Goal: Information Seeking & Learning: Learn about a topic

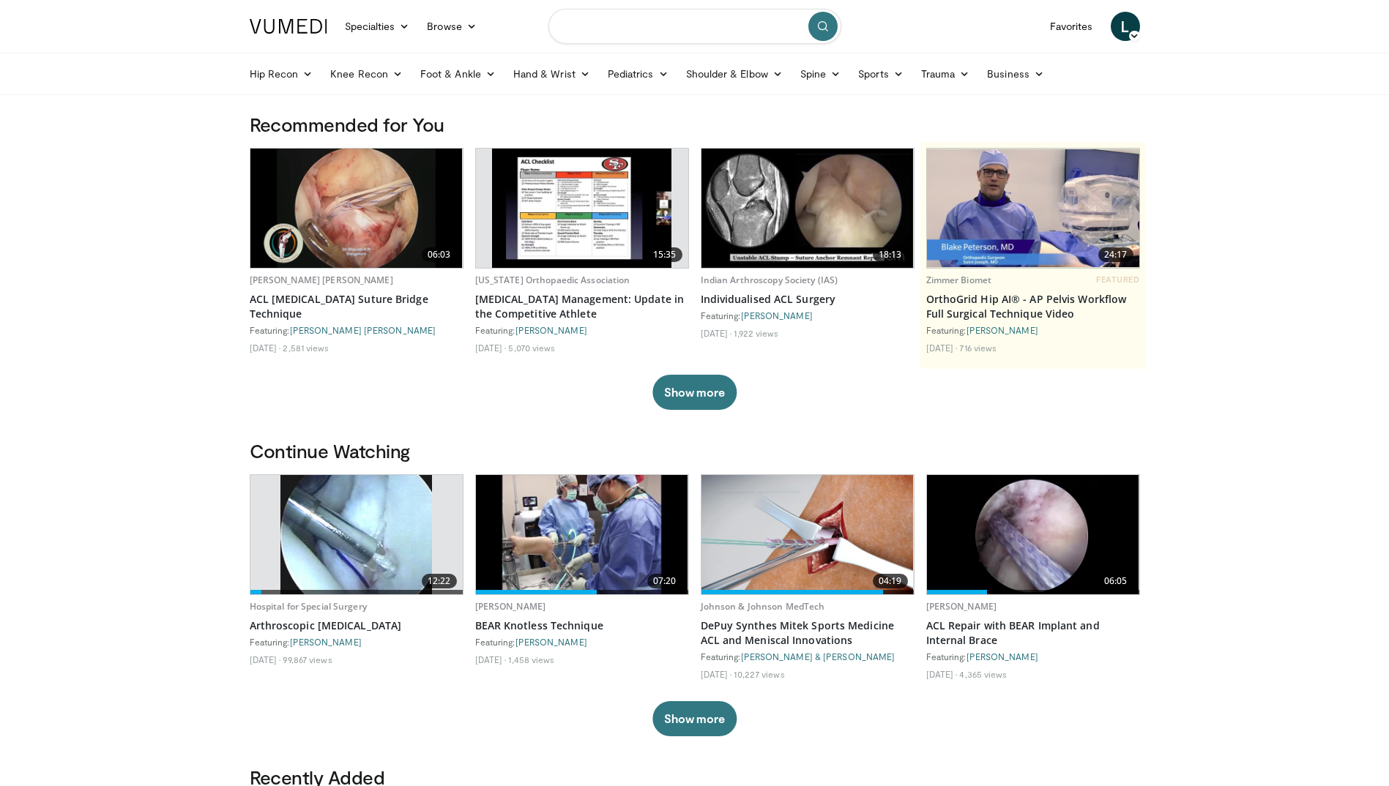
click at [595, 26] on input "Search topics, interventions" at bounding box center [694, 26] width 293 height 35
type input "**********"
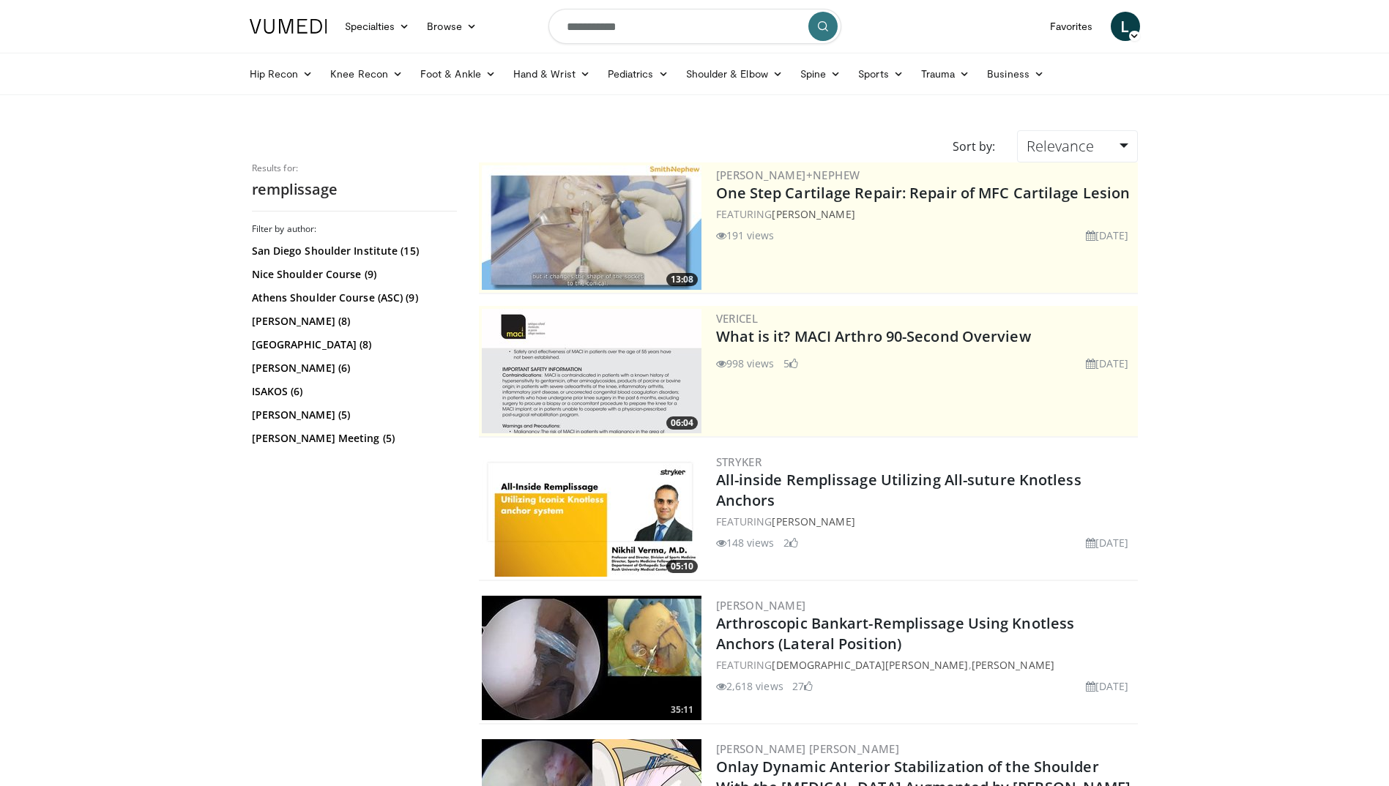
click at [1125, 28] on span "L" at bounding box center [1125, 26] width 29 height 29
click at [367, 250] on link "San Diego Shoulder Institute (15)" at bounding box center [352, 251] width 201 height 15
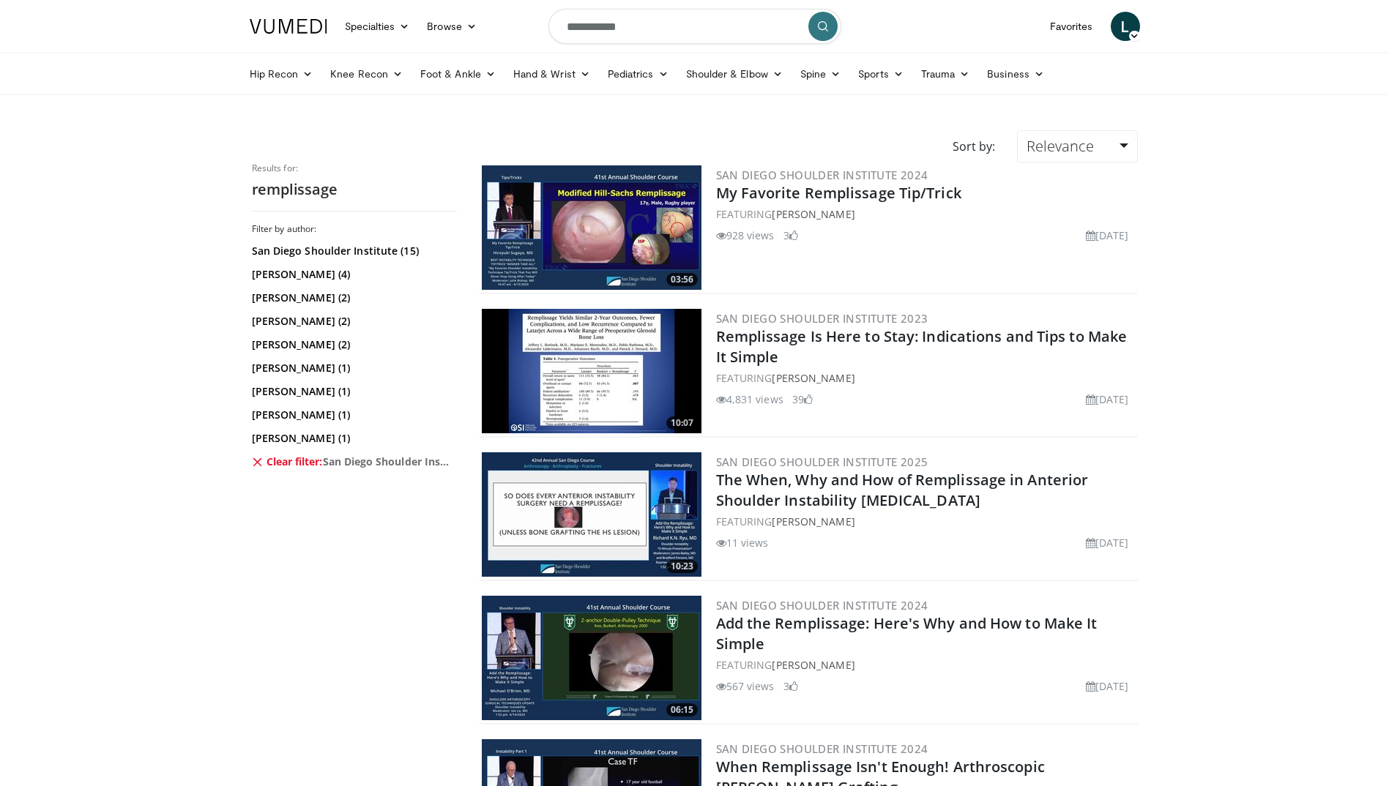
click at [570, 502] on img at bounding box center [592, 514] width 220 height 124
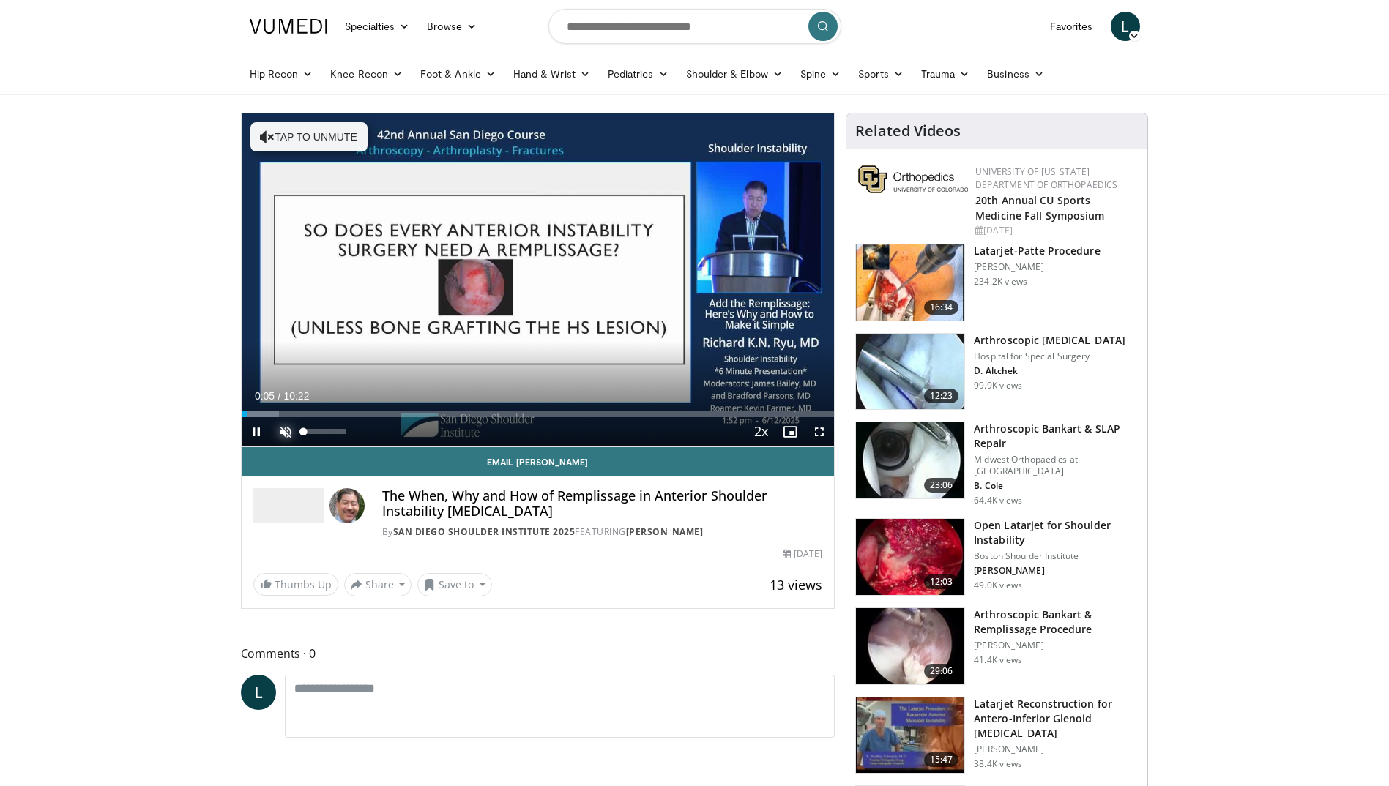
click at [291, 430] on span "Video Player" at bounding box center [285, 431] width 29 height 29
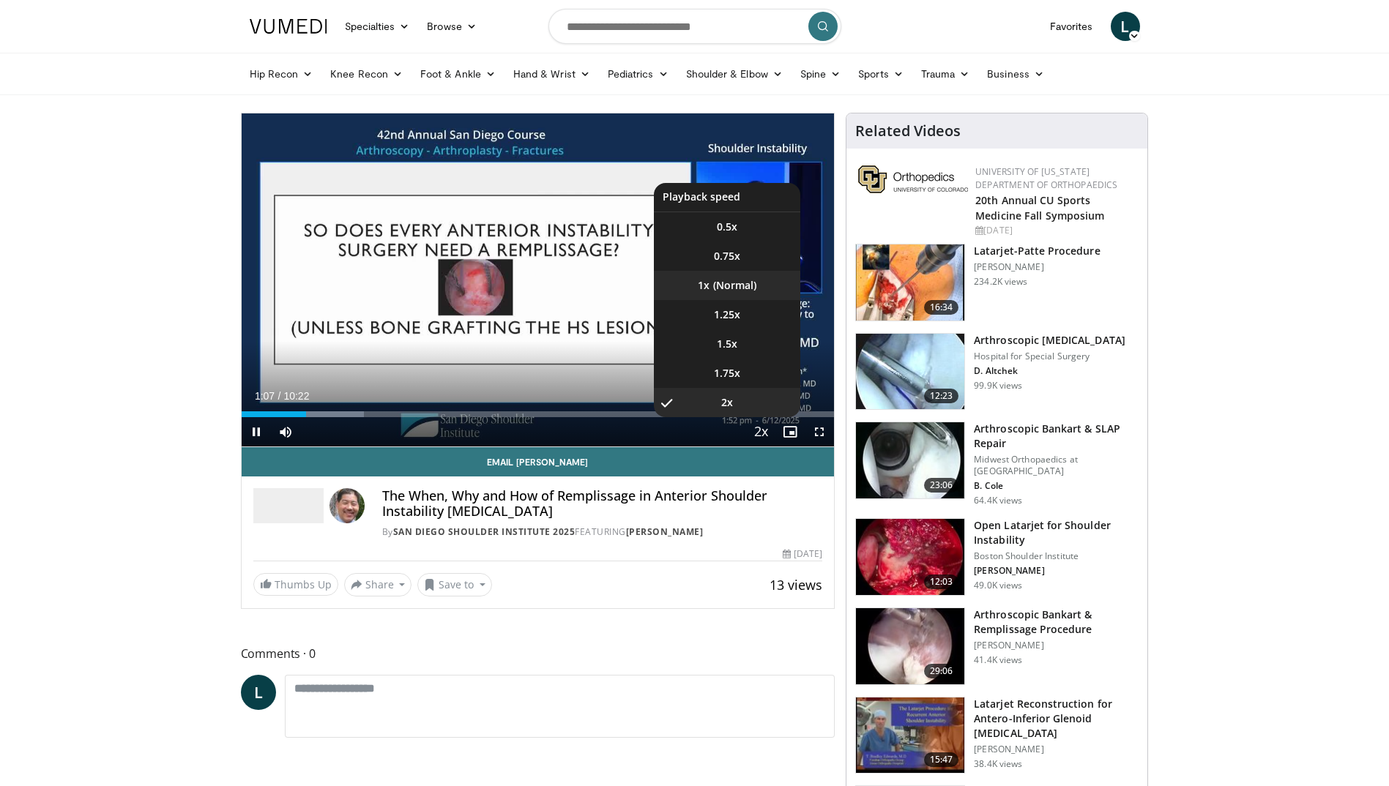
click at [742, 280] on li "1x" at bounding box center [727, 285] width 146 height 29
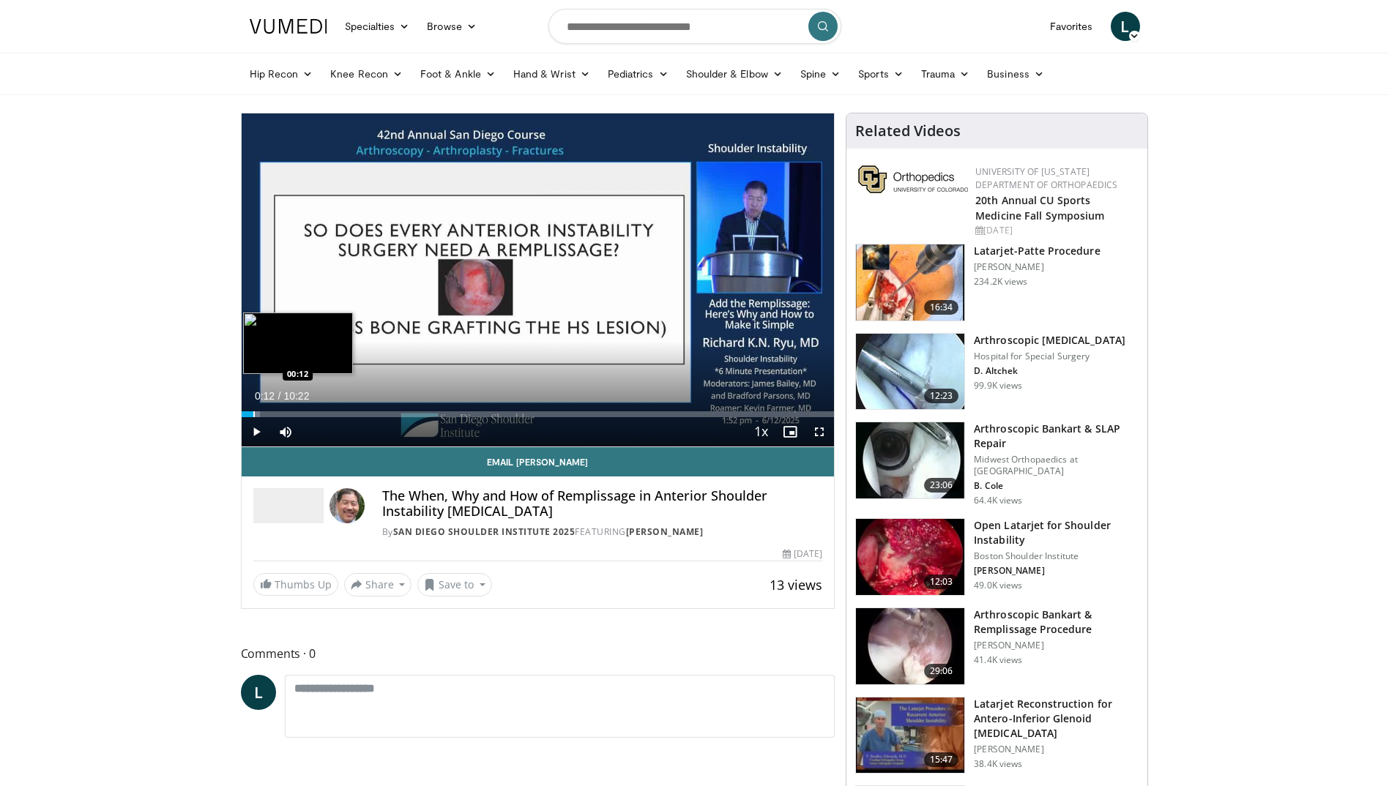
drag, startPoint x: 280, startPoint y: 408, endPoint x: 253, endPoint y: 403, distance: 27.4
click at [253, 403] on div "Loaded : 3.18% 00:13 00:12" at bounding box center [538, 410] width 593 height 14
drag, startPoint x: 256, startPoint y: 416, endPoint x: 232, endPoint y: 416, distance: 23.4
click at [789, 432] on span "Video Player" at bounding box center [789, 431] width 29 height 29
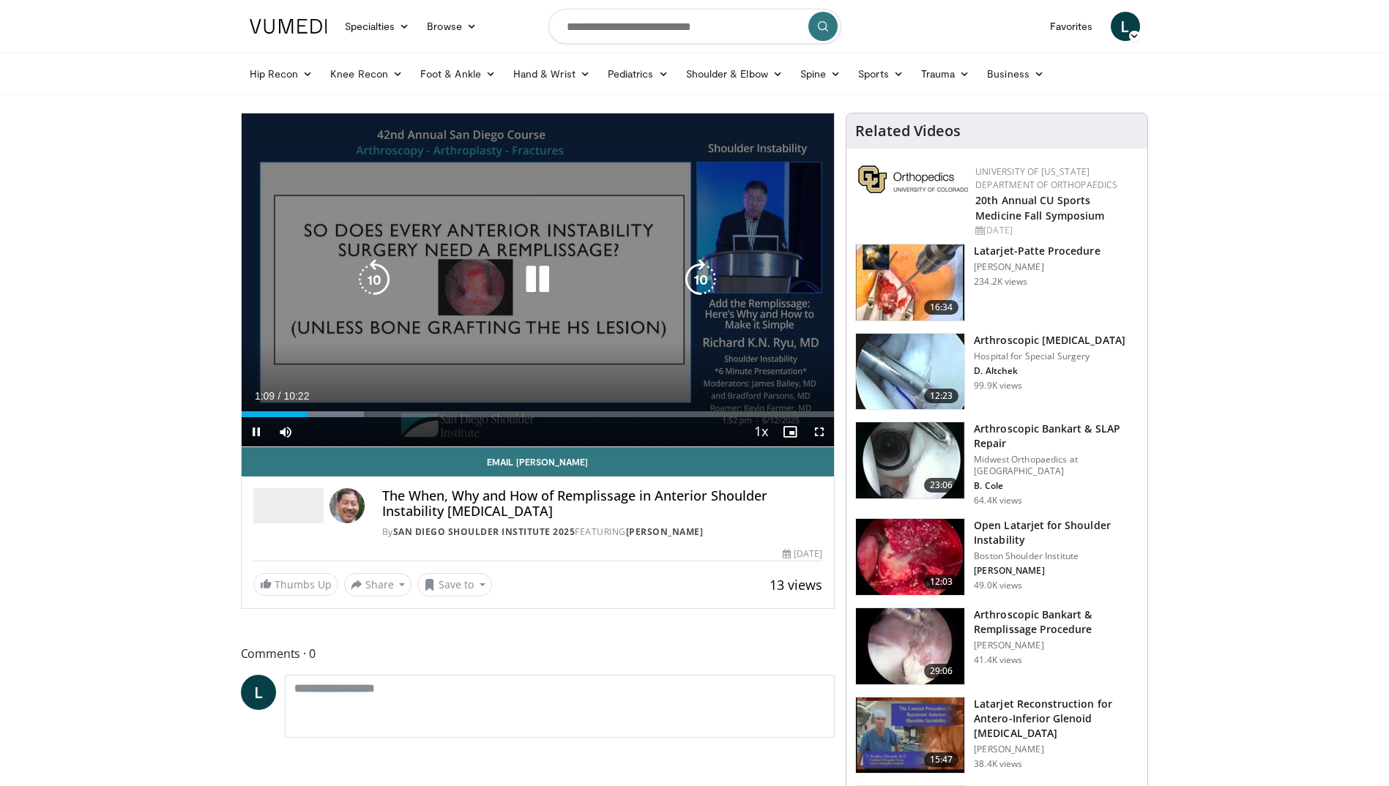
click at [614, 372] on div "10 seconds Tap to unmute" at bounding box center [538, 279] width 593 height 333
click at [379, 279] on icon "Video Player" at bounding box center [374, 279] width 41 height 41
click at [543, 277] on icon "Video Player" at bounding box center [537, 279] width 41 height 41
click at [649, 144] on div "10 seconds Tap to unmute" at bounding box center [538, 279] width 593 height 333
click at [531, 280] on icon "Video Player" at bounding box center [537, 279] width 41 height 41
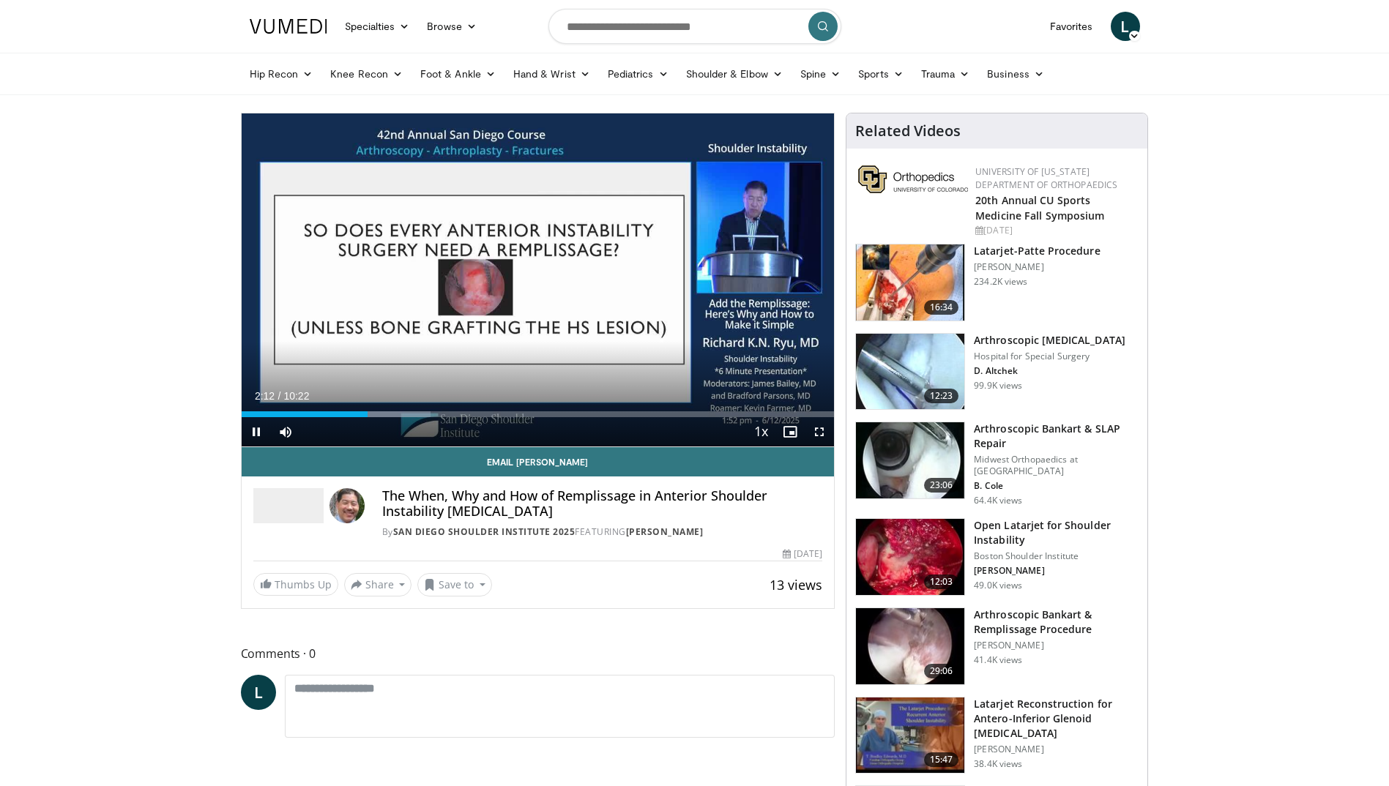
click at [617, 390] on div "Current Time 2:12 / Duration 10:22" at bounding box center [538, 396] width 593 height 13
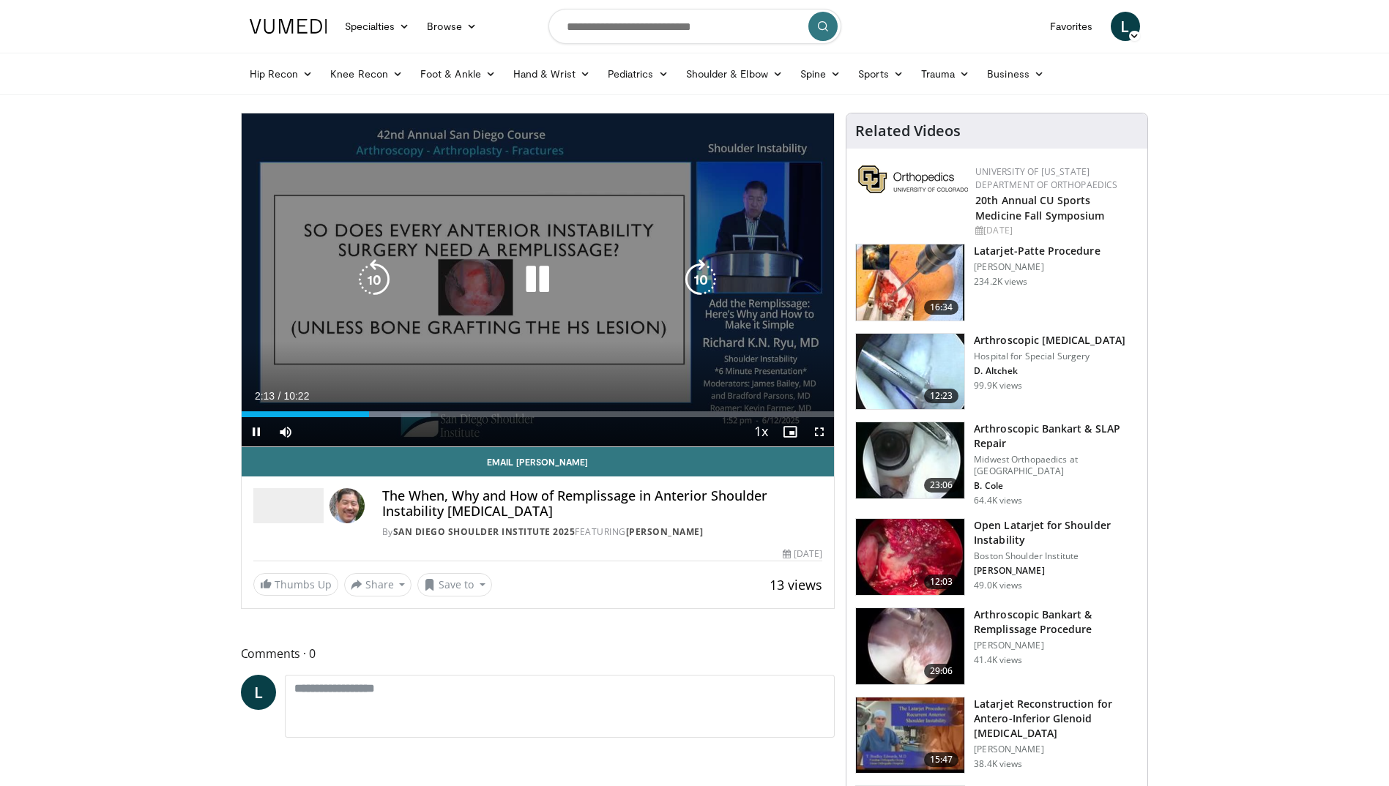
click at [540, 276] on icon "Video Player" at bounding box center [537, 279] width 41 height 41
click at [531, 273] on icon "Video Player" at bounding box center [537, 279] width 41 height 41
click at [529, 280] on icon "Video Player" at bounding box center [537, 279] width 41 height 41
click at [316, 378] on div "10 seconds Tap to unmute" at bounding box center [538, 279] width 593 height 333
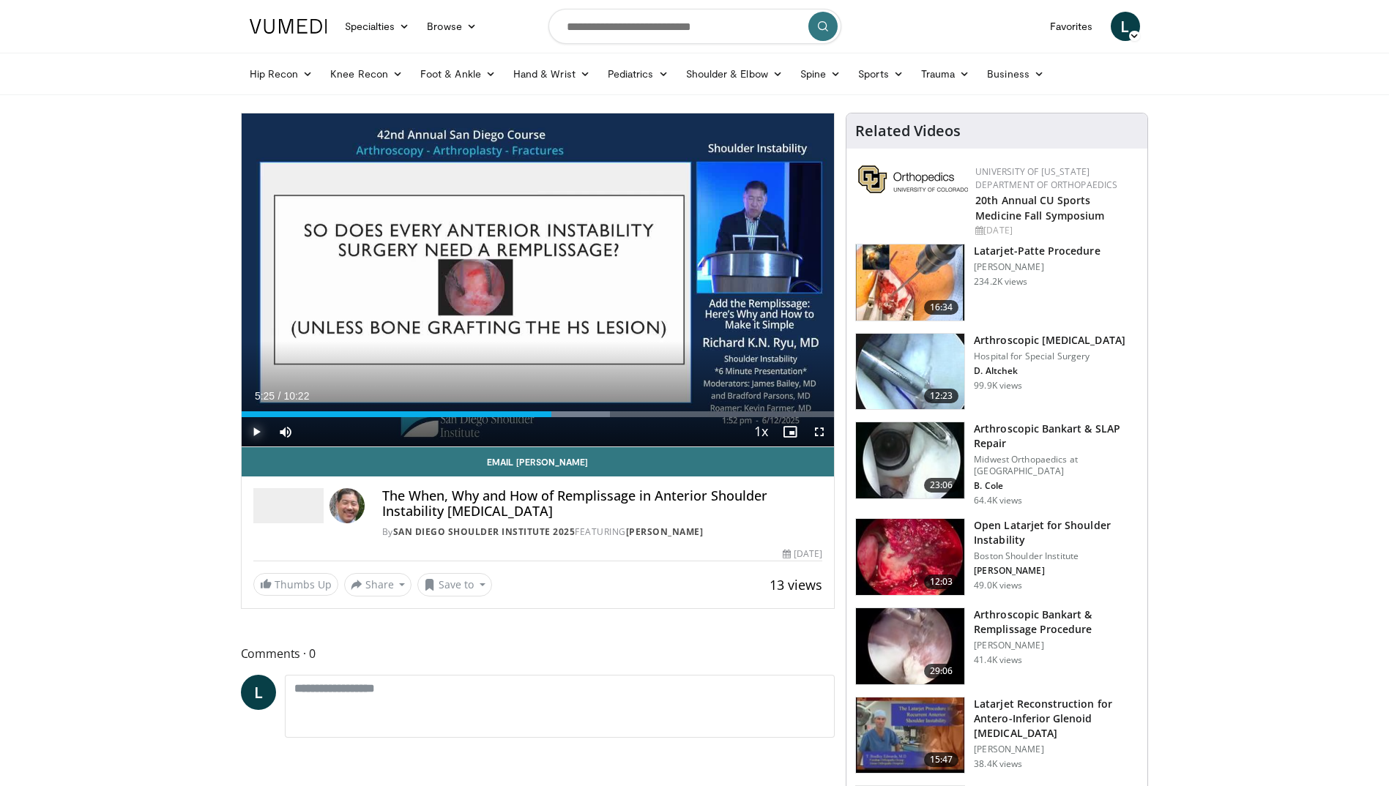
click at [255, 432] on span "Video Player" at bounding box center [256, 431] width 29 height 29
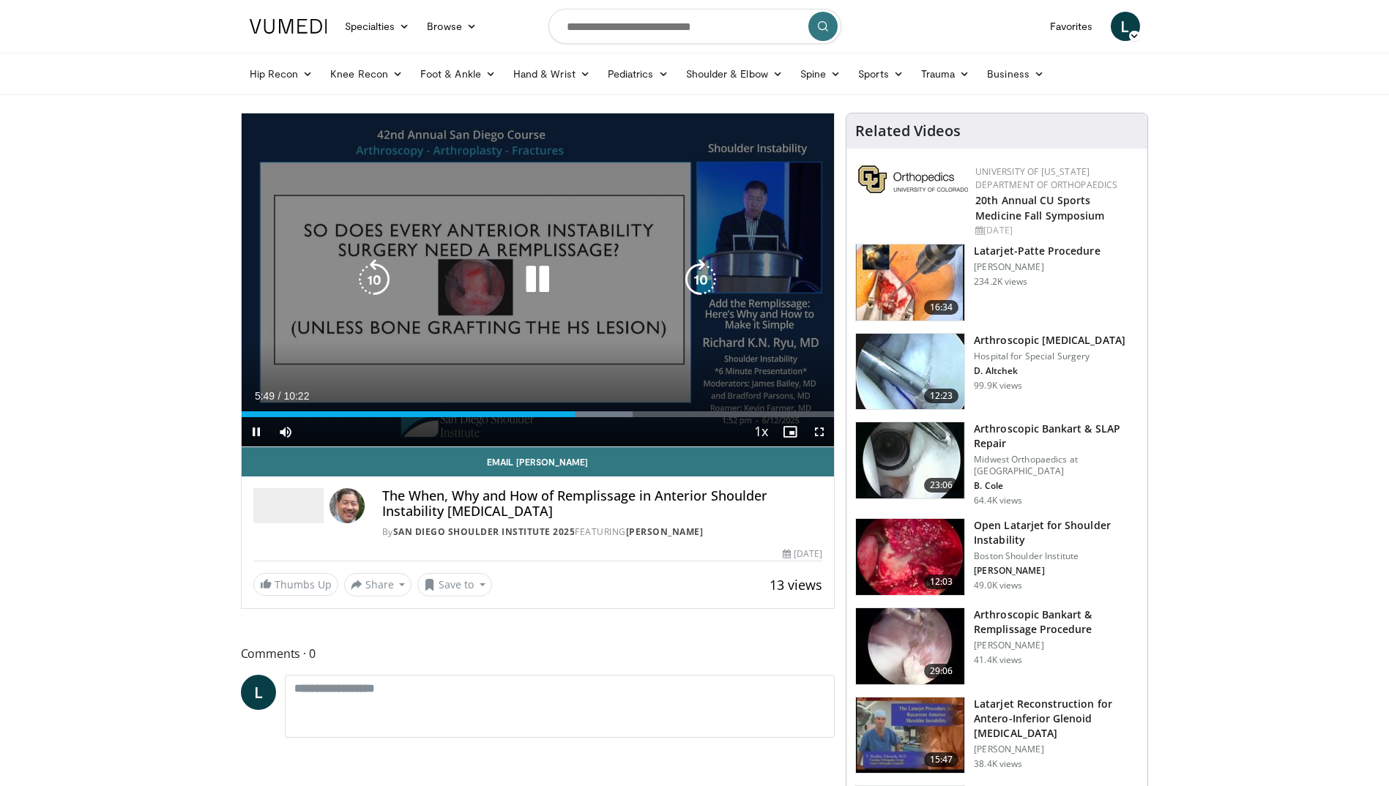
click at [537, 276] on icon "Video Player" at bounding box center [537, 279] width 41 height 41
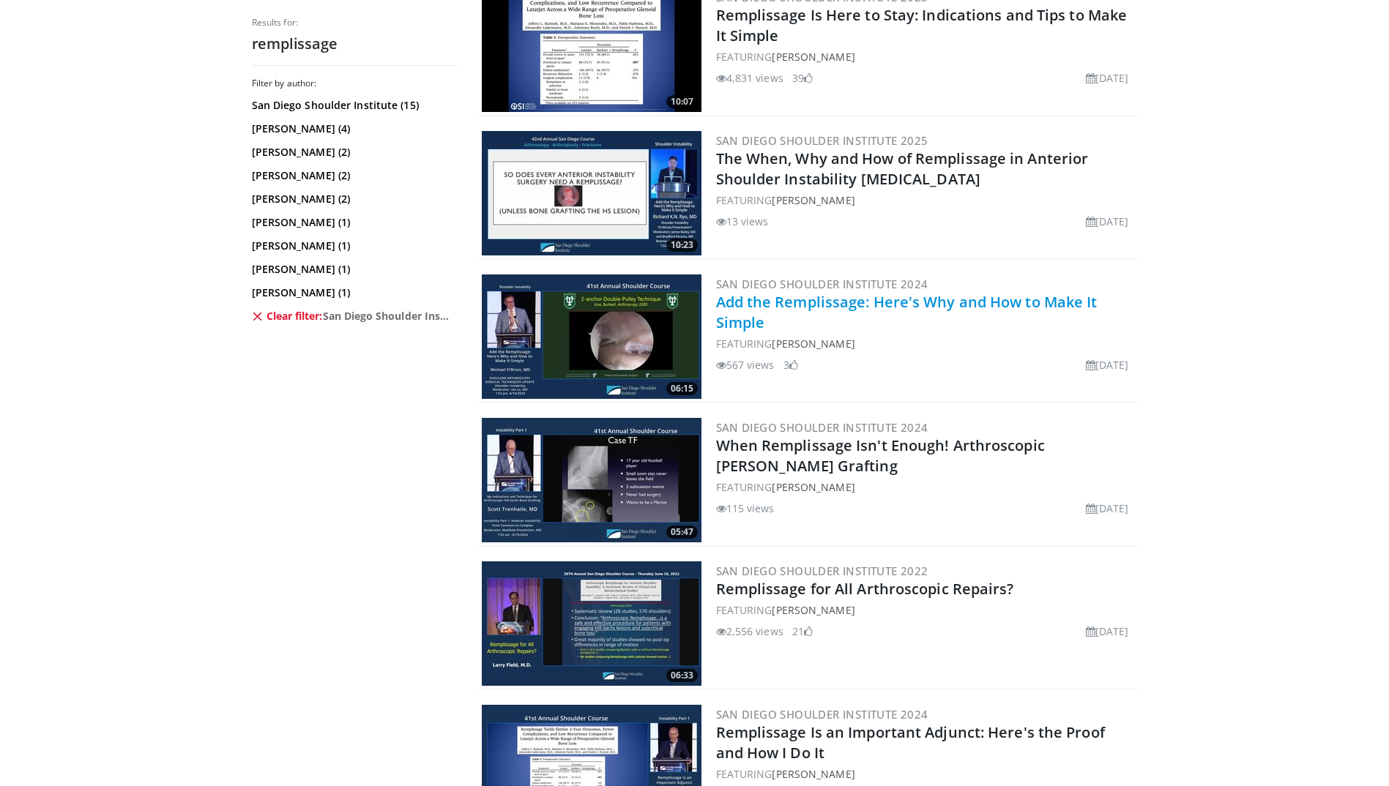
scroll to position [366, 0]
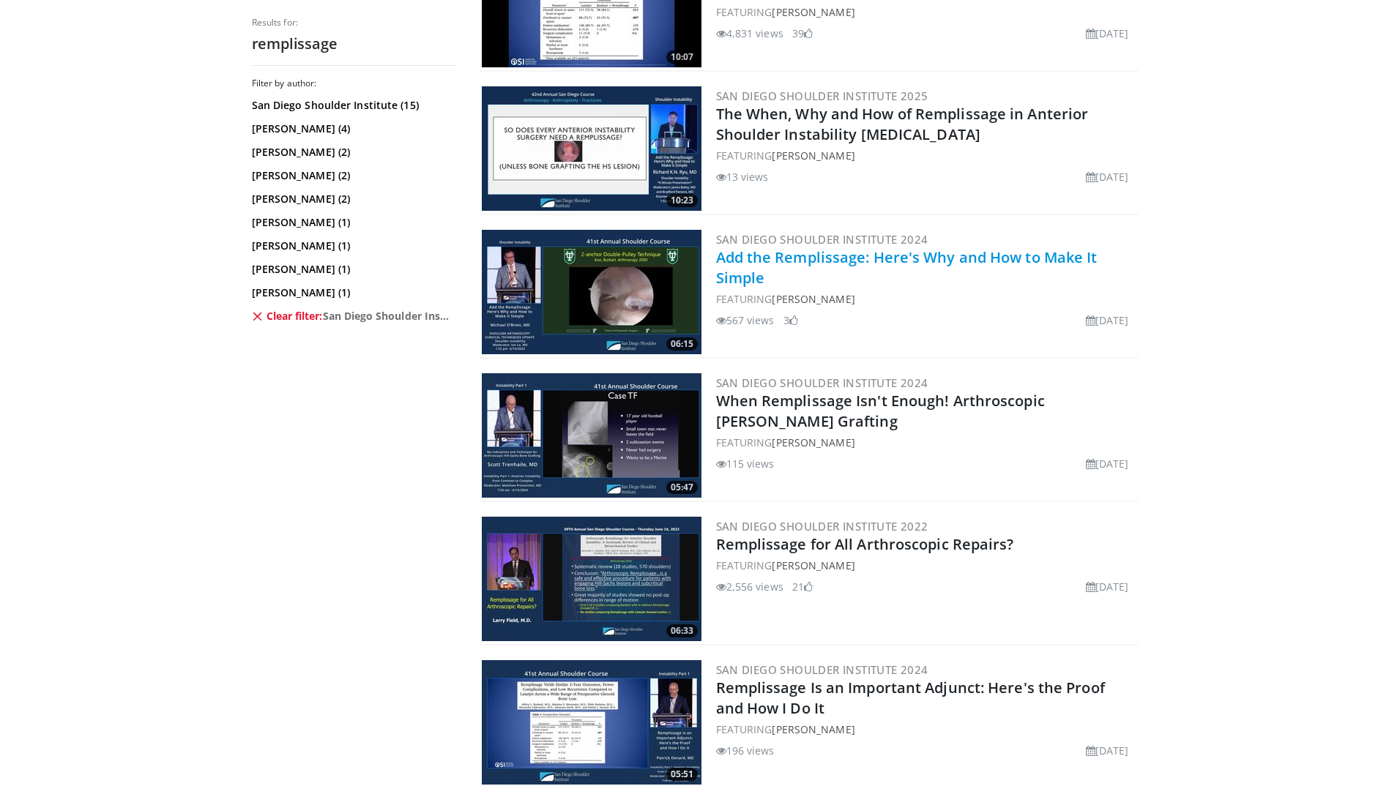
click at [794, 263] on link "Add the Remplissage: Here's Why and How to Make It Simple" at bounding box center [906, 267] width 381 height 40
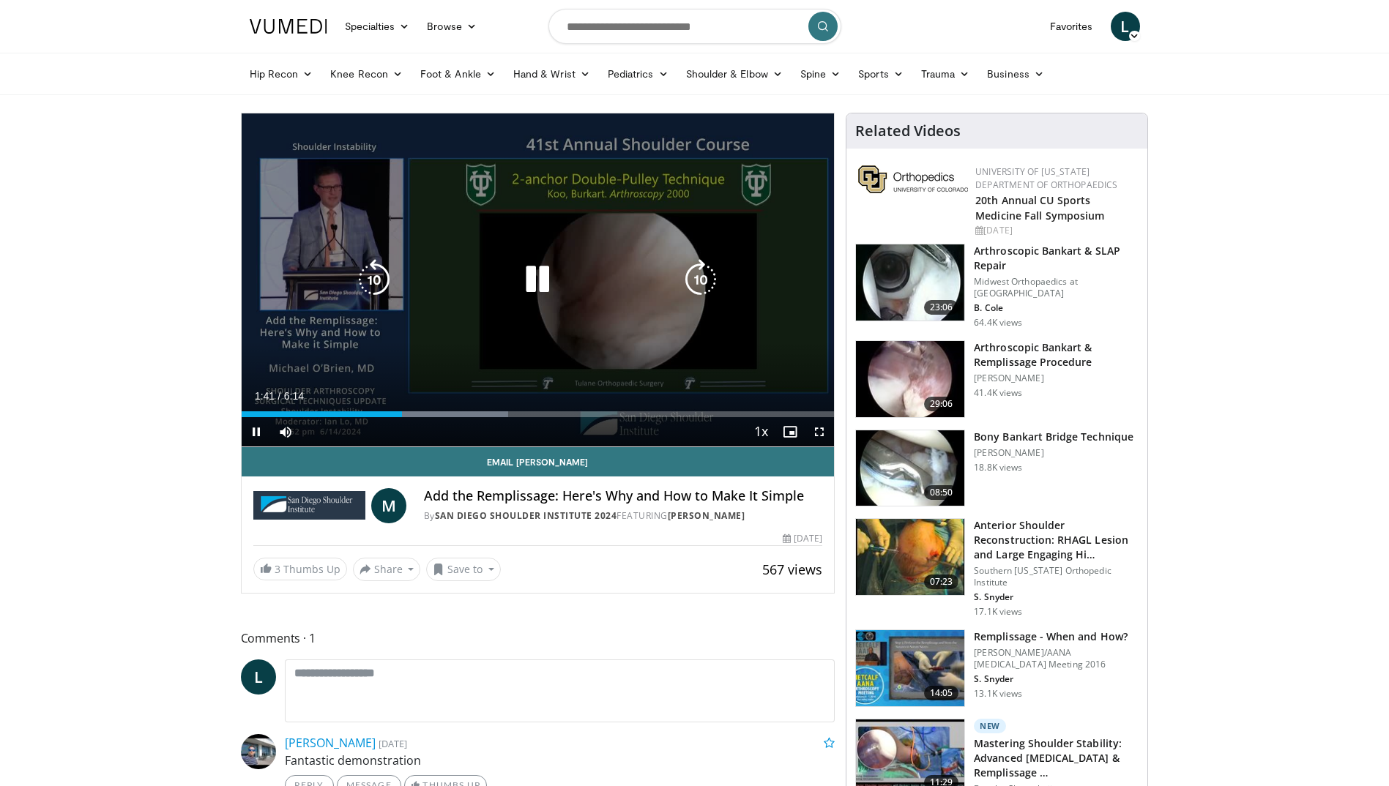
drag, startPoint x: 465, startPoint y: 343, endPoint x: 462, endPoint y: 331, distance: 12.8
click at [465, 343] on div "10 seconds Tap to unmute" at bounding box center [538, 279] width 593 height 333
click at [382, 280] on icon "Video Player" at bounding box center [374, 279] width 41 height 41
click at [541, 277] on icon "Video Player" at bounding box center [537, 279] width 41 height 41
click at [380, 272] on icon "Video Player" at bounding box center [374, 279] width 41 height 41
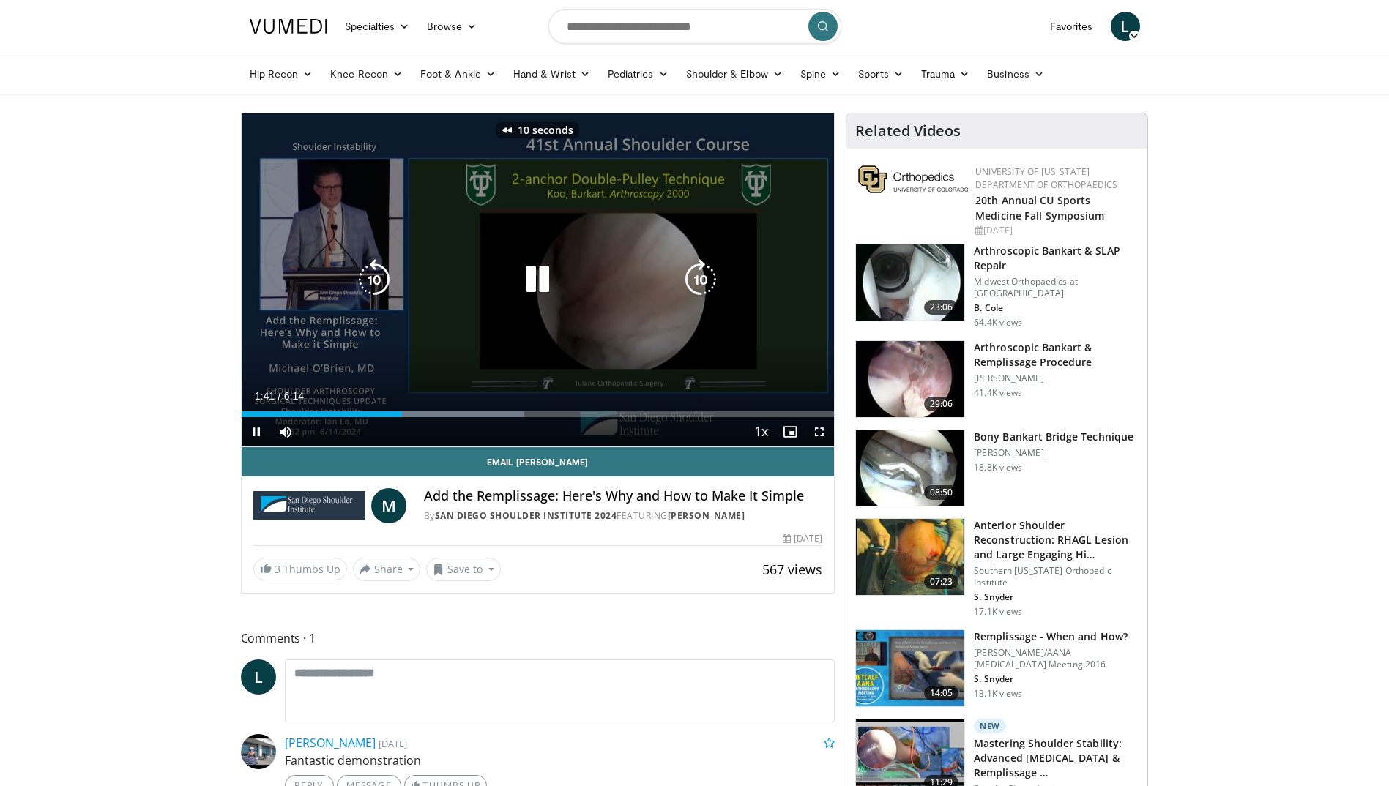
click at [456, 376] on div "10 seconds Tap to unmute" at bounding box center [538, 279] width 593 height 333
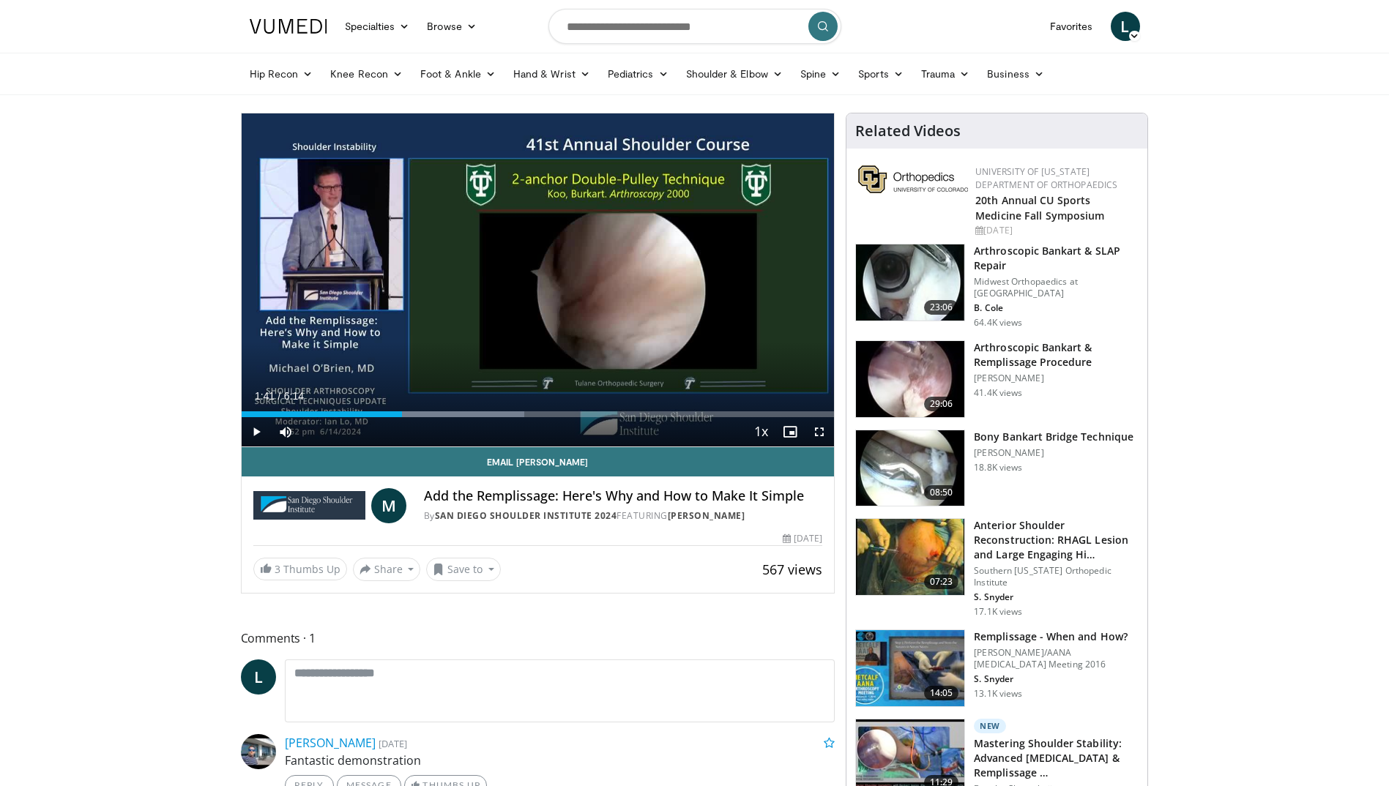
click at [594, 526] on div "Email Michael M Add the Remplissage: Here's Why and How to Make It Simple By Sa…" at bounding box center [538, 514] width 593 height 134
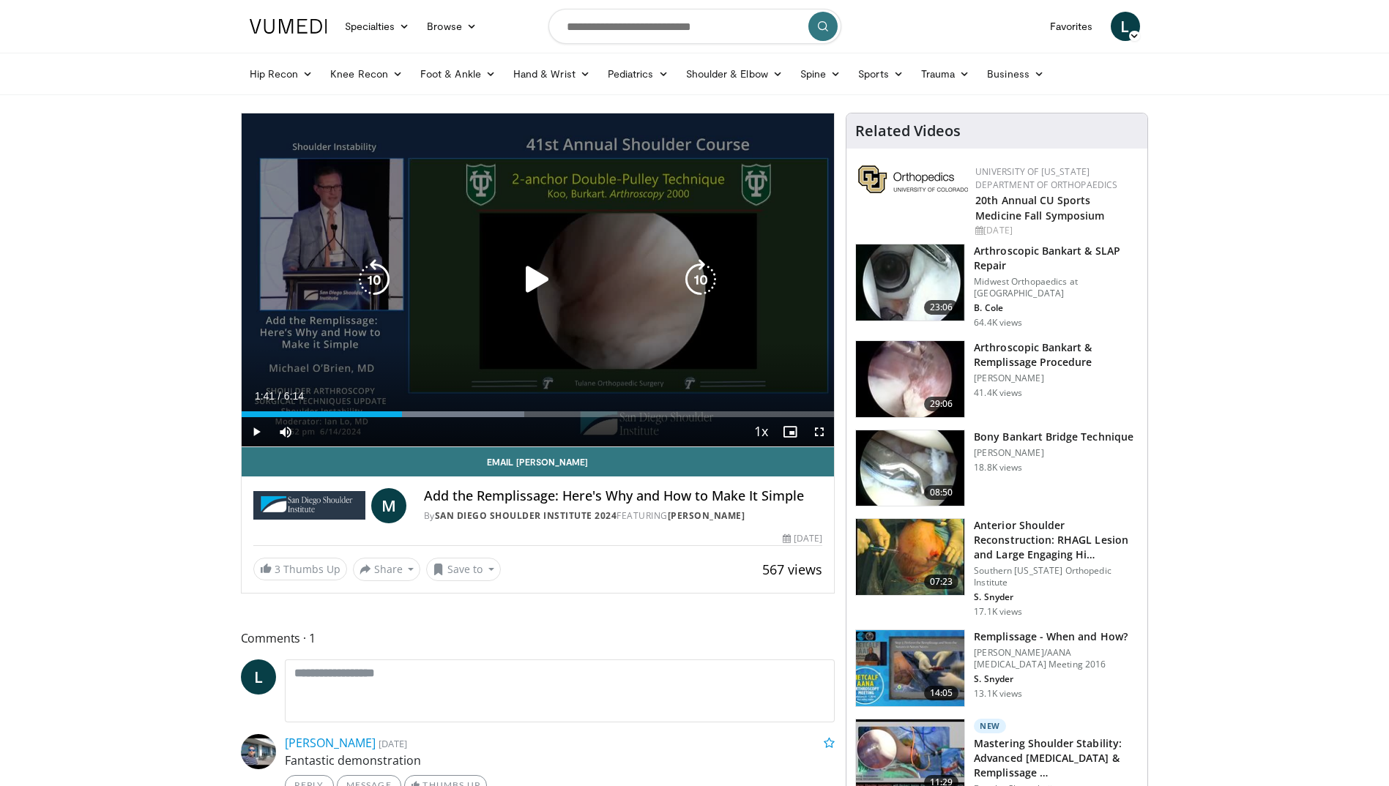
click at [537, 279] on icon "Video Player" at bounding box center [537, 279] width 41 height 41
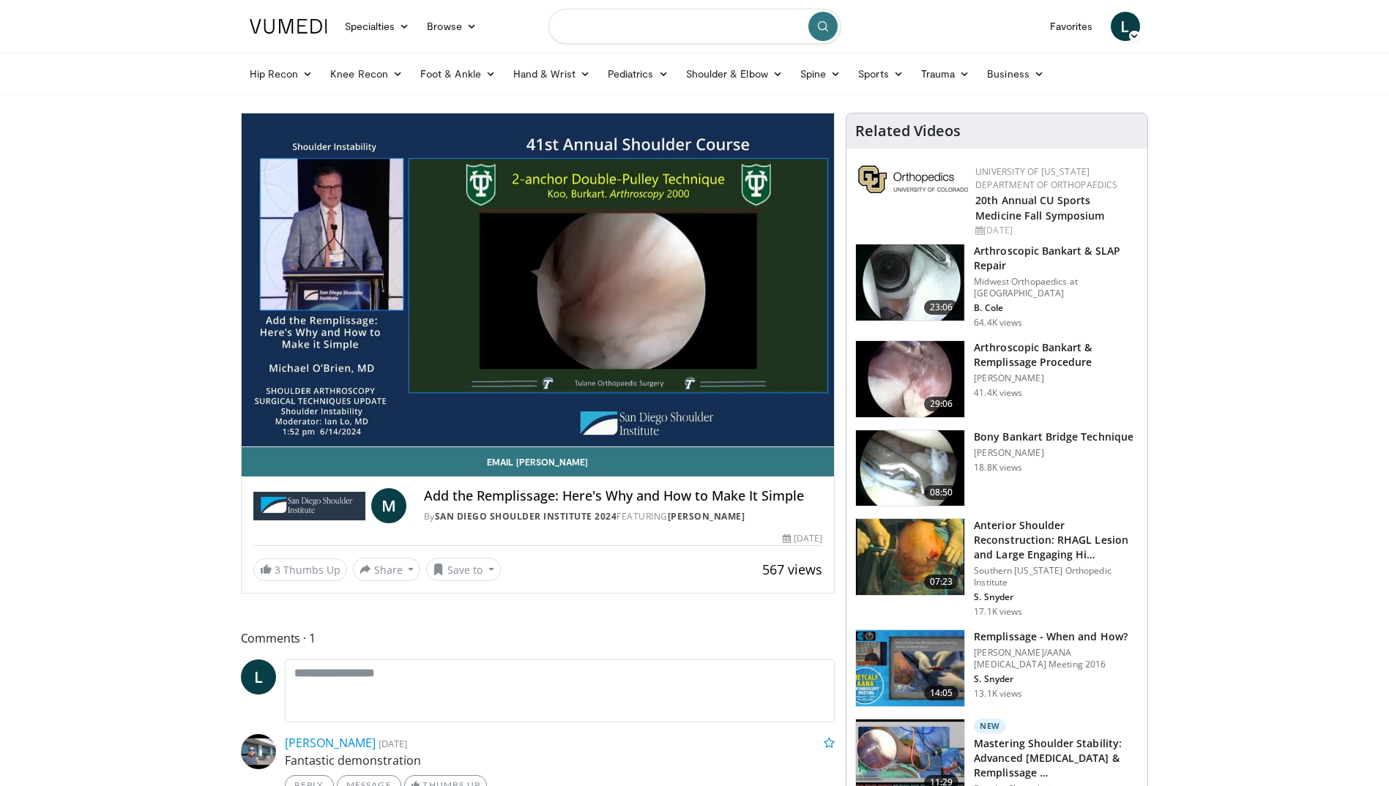
click at [593, 29] on input "Search topics, interventions" at bounding box center [694, 26] width 293 height 35
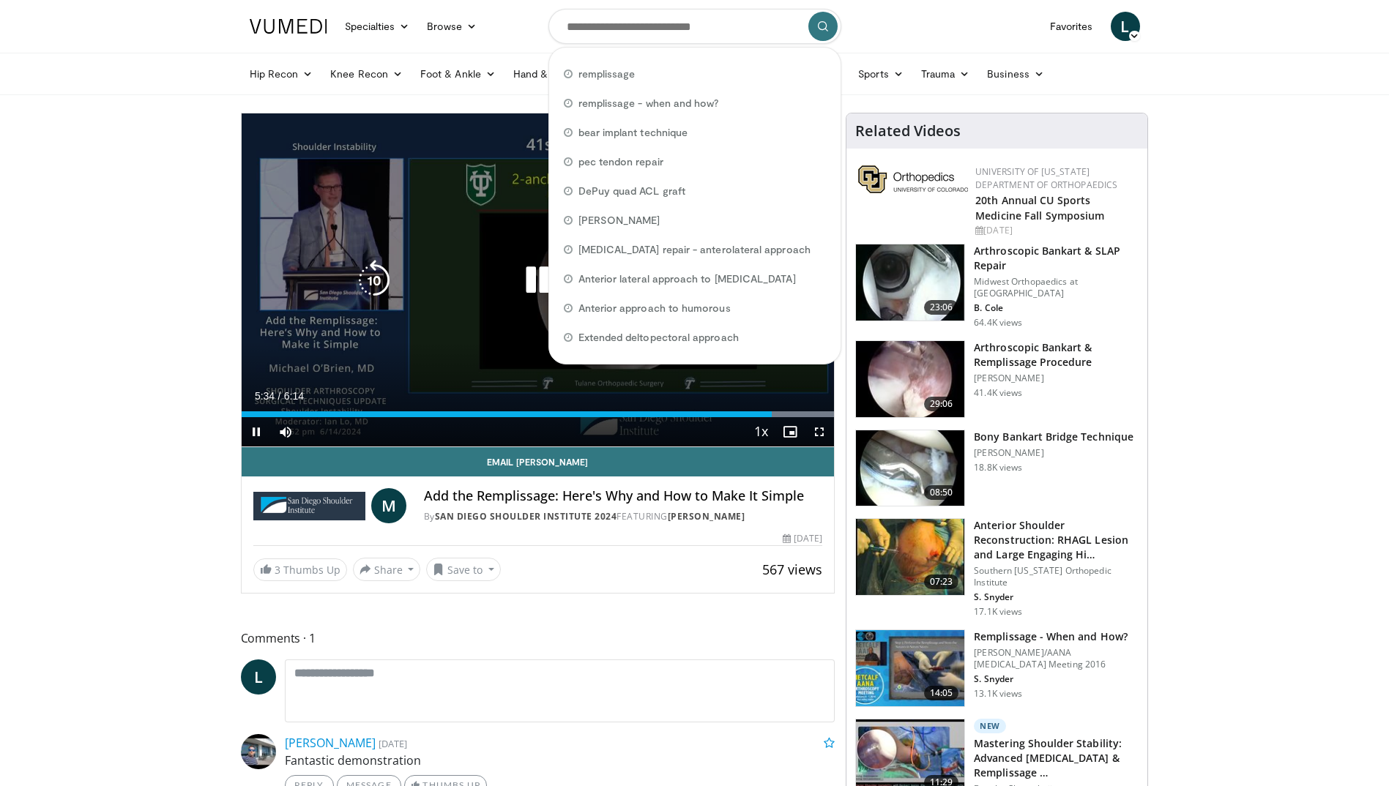
click at [453, 369] on div "10 seconds Tap to unmute" at bounding box center [538, 279] width 593 height 333
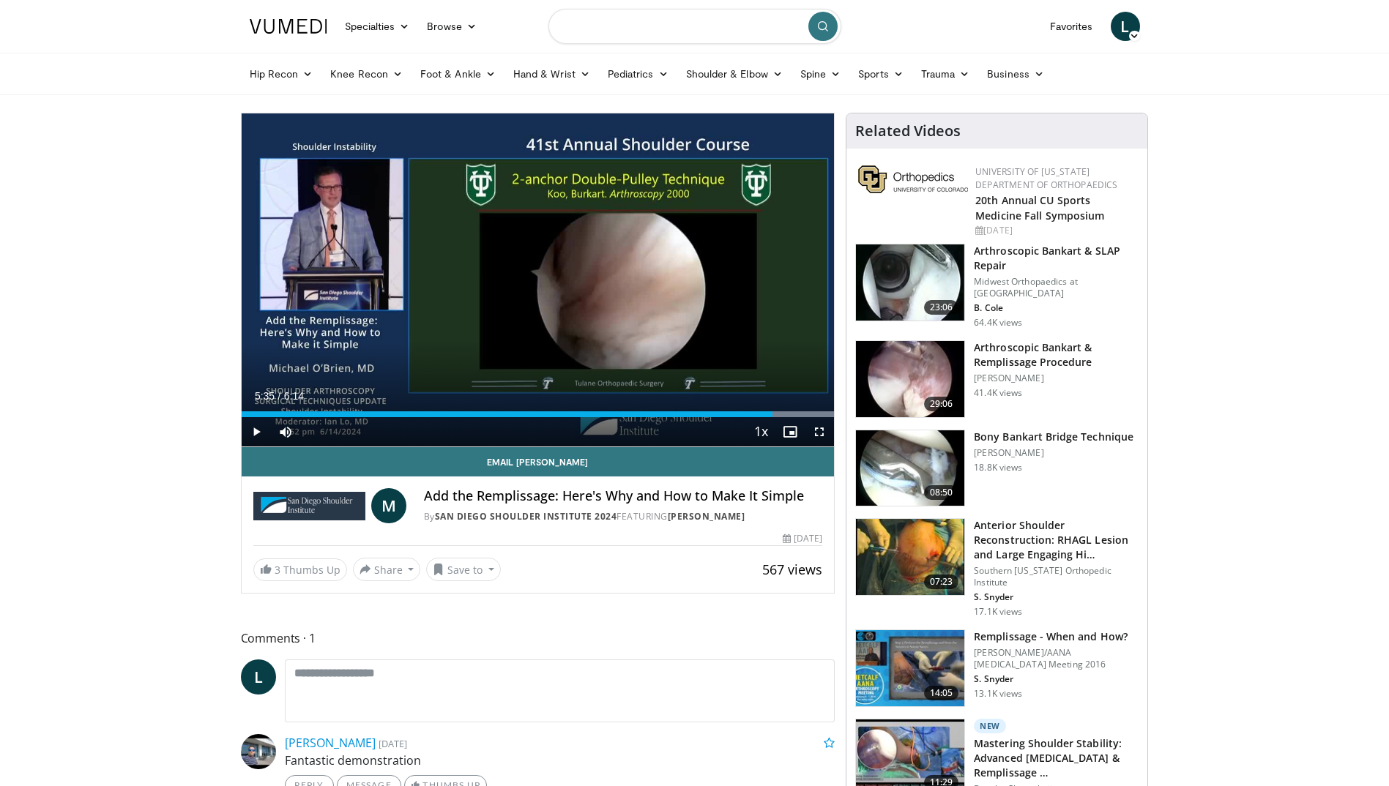
click at [581, 23] on input "Search topics, interventions" at bounding box center [694, 26] width 293 height 35
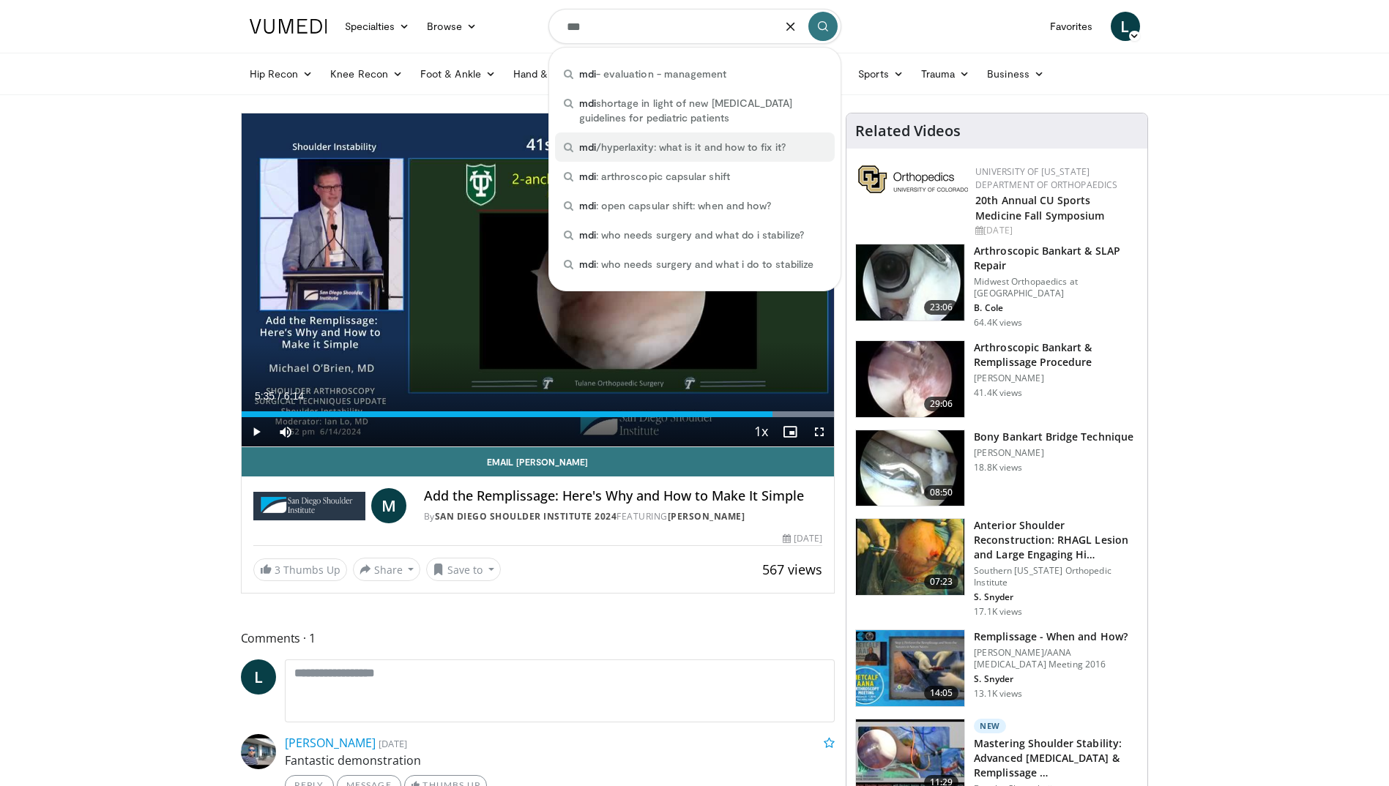
click at [651, 142] on span "mdi /hyperlaxity: what is it and how to fix it?" at bounding box center [682, 147] width 206 height 15
type input "**********"
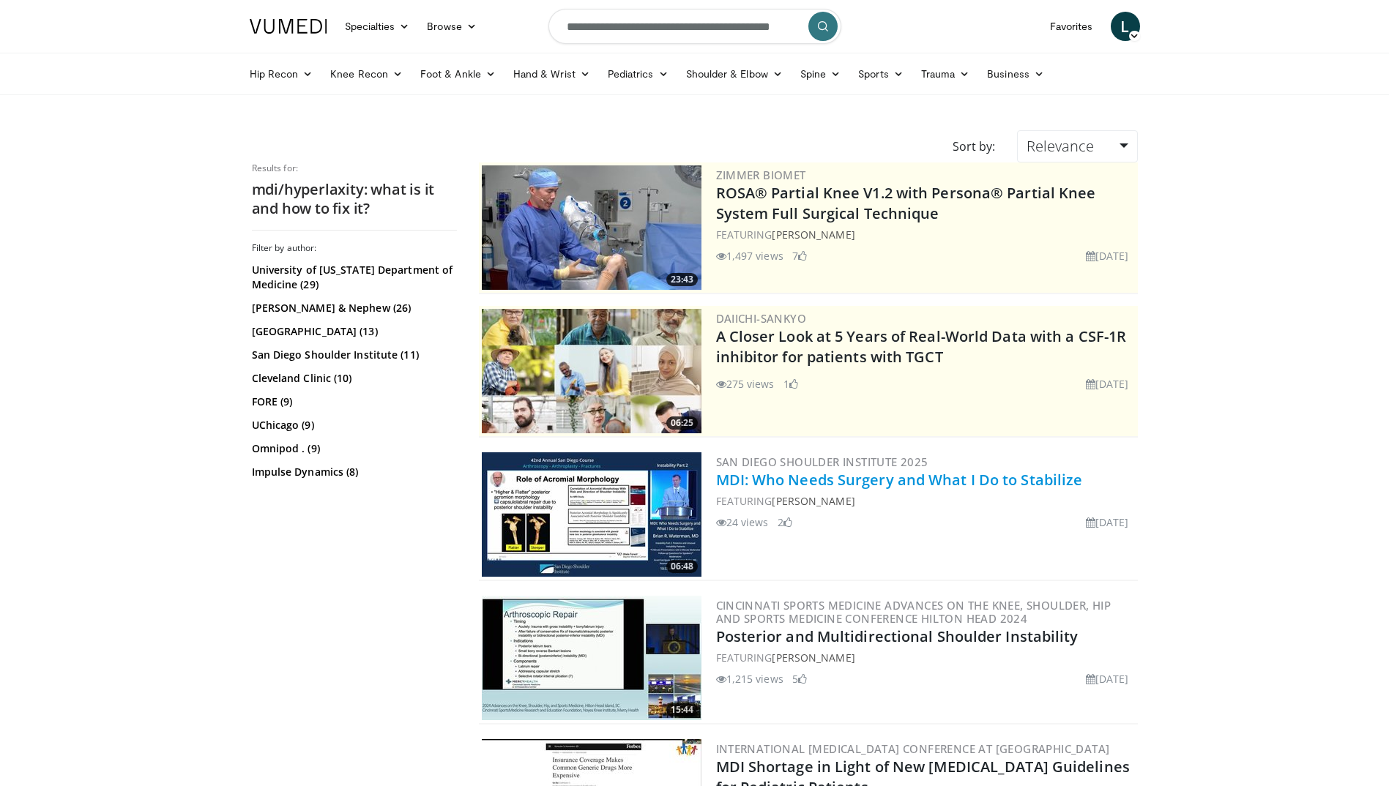
click at [898, 481] on link "MDI: Who Needs Surgery and What I Do to Stabilize" at bounding box center [899, 480] width 367 height 20
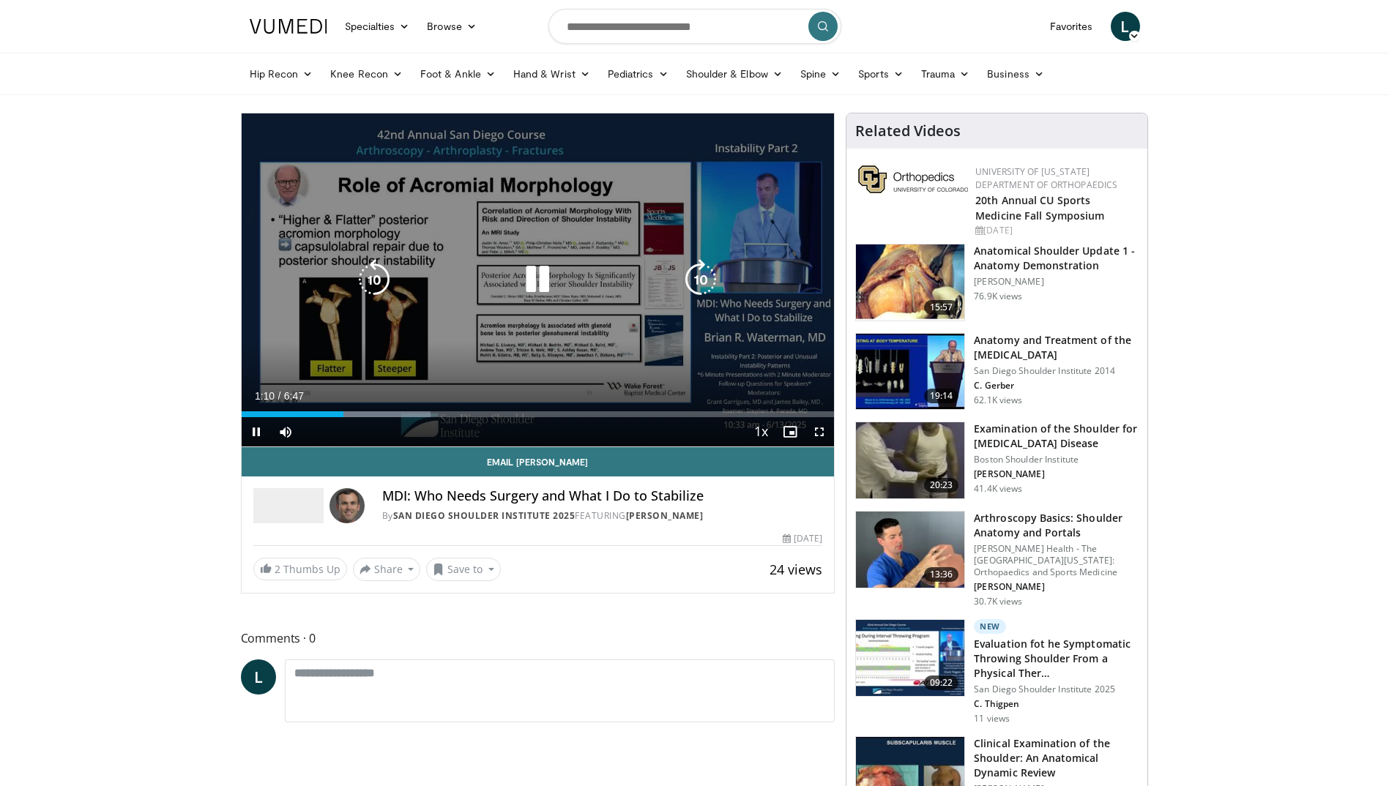
click at [541, 282] on icon "Video Player" at bounding box center [537, 279] width 41 height 41
click at [382, 274] on icon "Video Player" at bounding box center [374, 279] width 41 height 41
click at [532, 277] on icon "Video Player" at bounding box center [537, 279] width 41 height 41
click at [370, 367] on div "10 seconds Tap to unmute" at bounding box center [538, 279] width 593 height 333
click at [461, 365] on div "10 seconds Tap to unmute" at bounding box center [538, 279] width 593 height 333
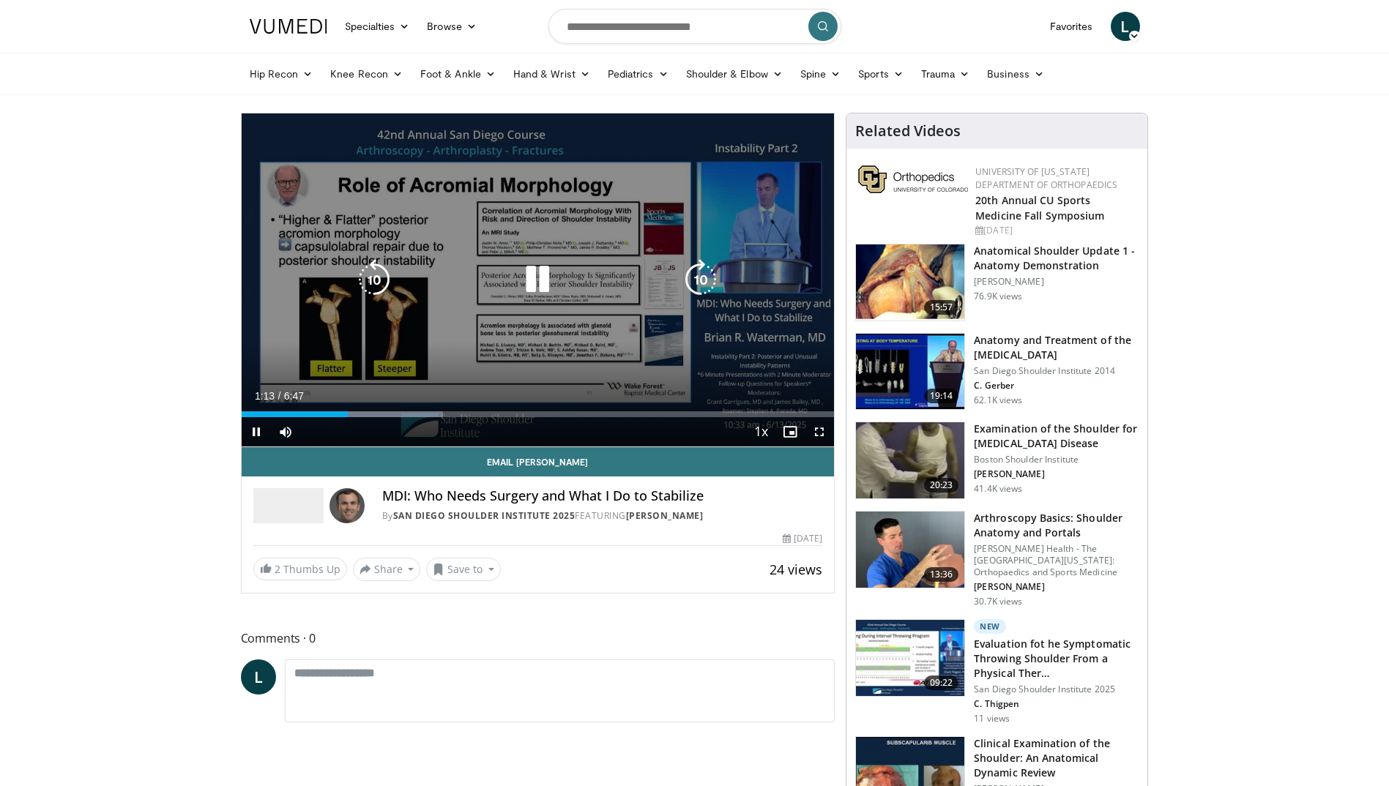
click at [546, 272] on icon "Video Player" at bounding box center [537, 279] width 41 height 41
click at [543, 277] on icon "Video Player" at bounding box center [537, 279] width 41 height 41
click at [254, 185] on div "10 seconds Tap to unmute" at bounding box center [538, 279] width 593 height 333
click at [540, 275] on icon "Video Player" at bounding box center [537, 279] width 41 height 41
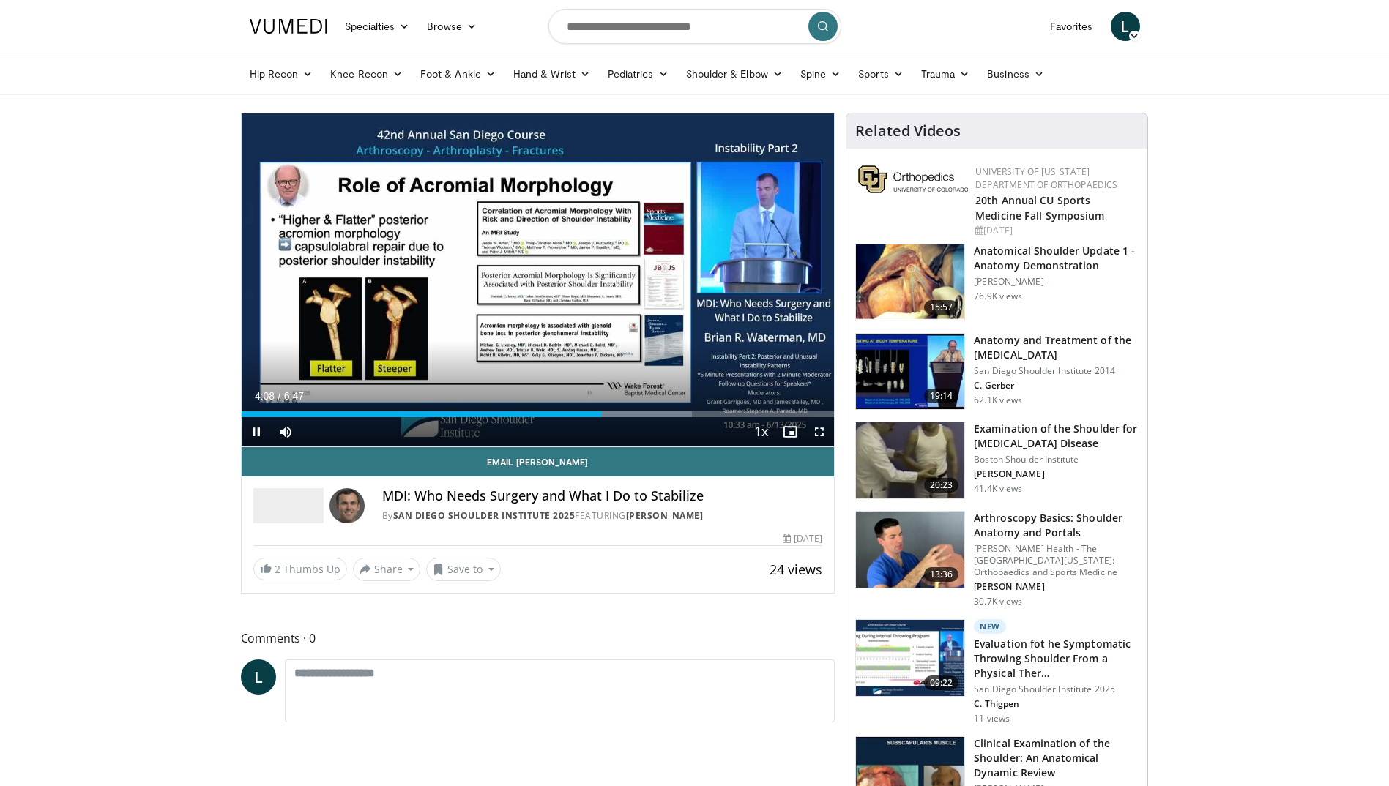
click at [532, 435] on div "Current Time 4:08 / Duration 6:47 Pause Skip Backward Skip Forward Mute Loaded …" at bounding box center [538, 431] width 593 height 29
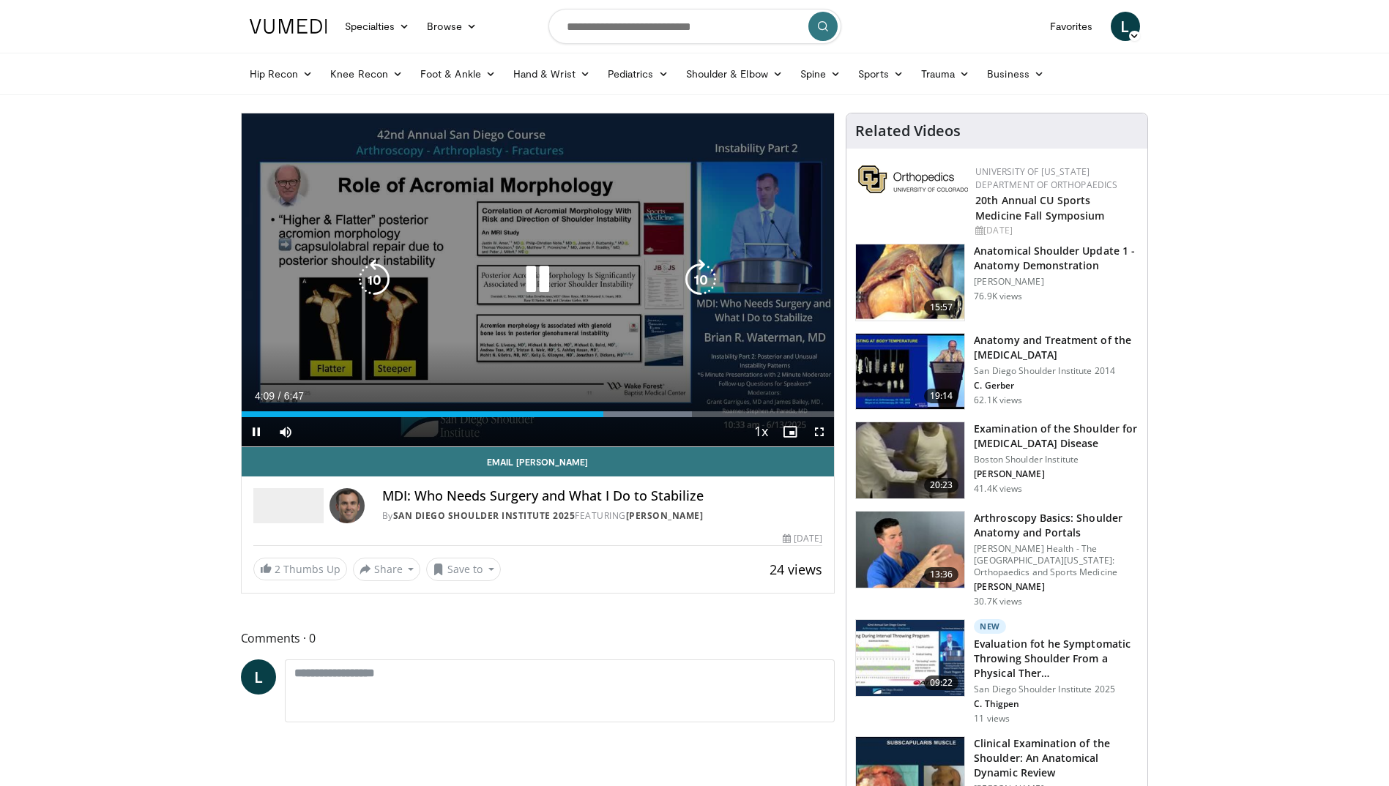
click at [545, 283] on icon "Video Player" at bounding box center [537, 279] width 41 height 41
click at [549, 282] on icon "Video Player" at bounding box center [537, 279] width 41 height 41
click at [550, 278] on icon "Video Player" at bounding box center [537, 279] width 41 height 41
click at [524, 277] on icon "Video Player" at bounding box center [537, 279] width 41 height 41
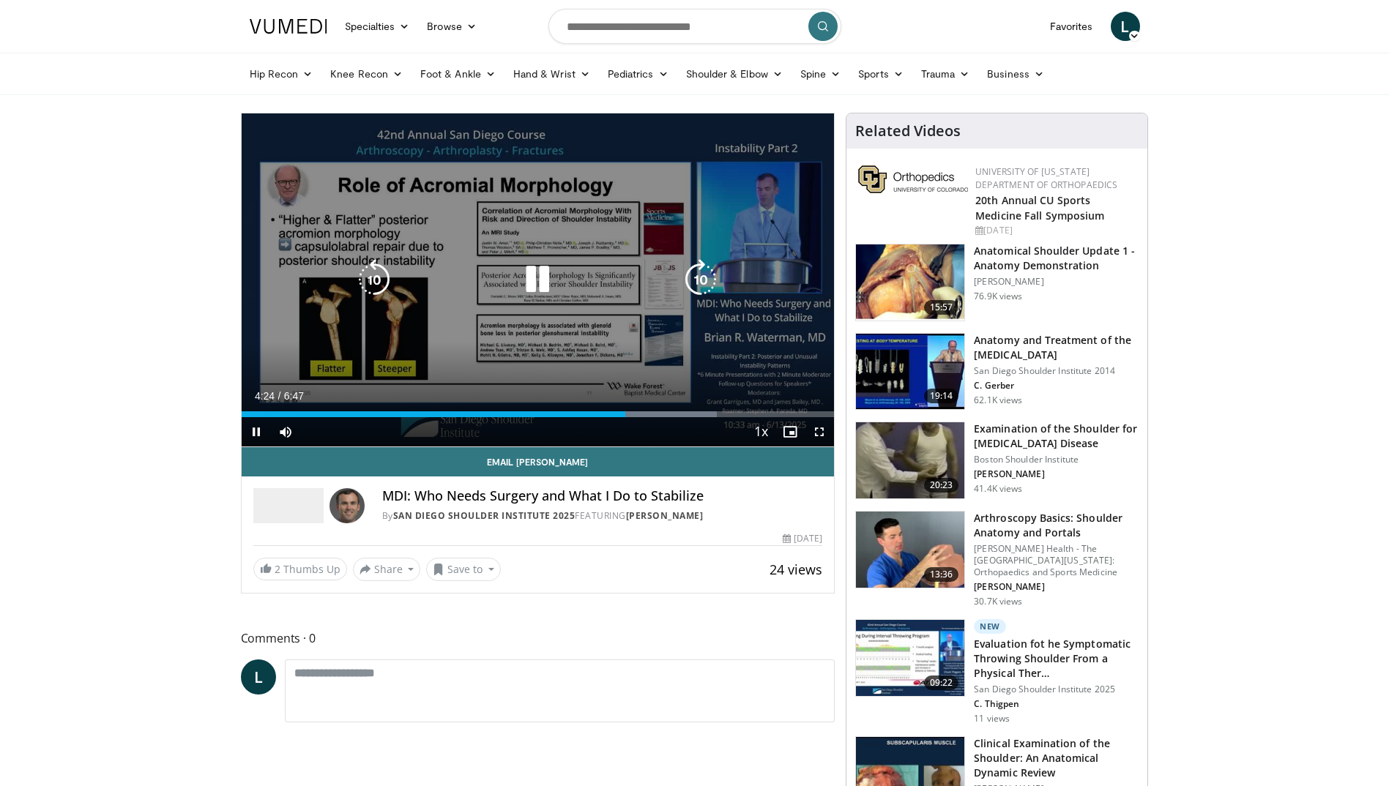
click at [538, 288] on icon "Video Player" at bounding box center [537, 279] width 41 height 41
click at [542, 286] on icon "Video Player" at bounding box center [537, 279] width 41 height 41
click at [542, 329] on div "10 seconds Tap to unmute" at bounding box center [538, 279] width 593 height 333
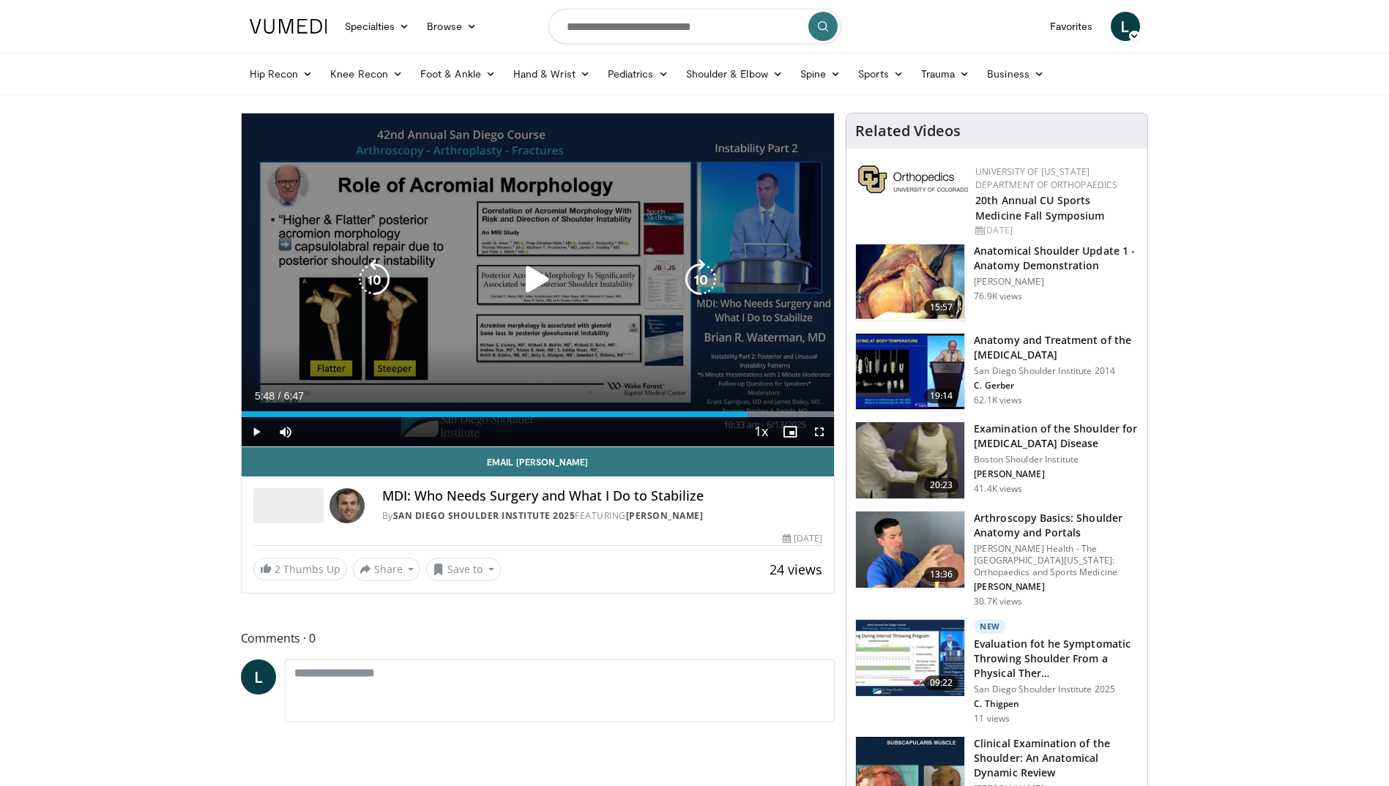
click at [534, 278] on icon "Video Player" at bounding box center [537, 279] width 41 height 41
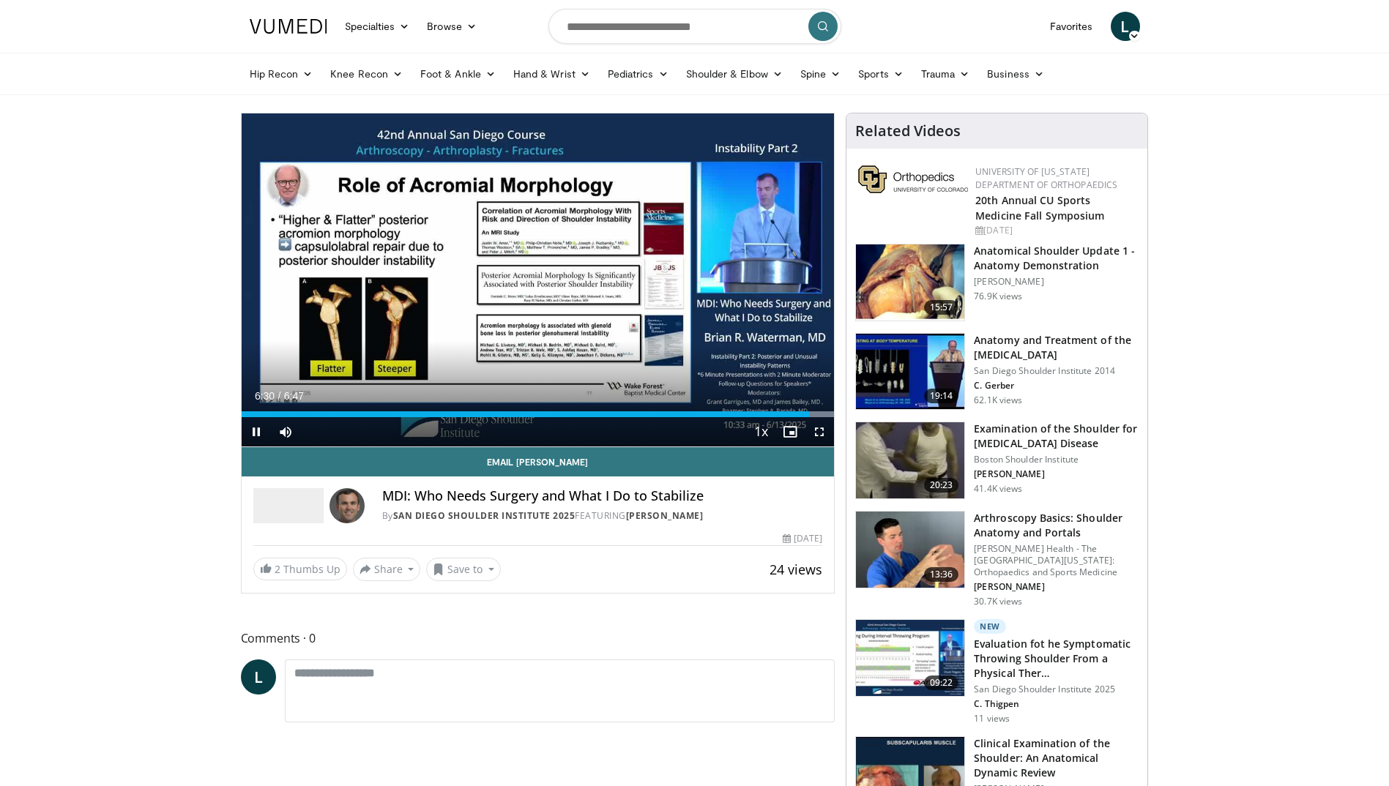
click at [414, 394] on div "Current Time 6:30 / Duration 6:47" at bounding box center [538, 396] width 593 height 13
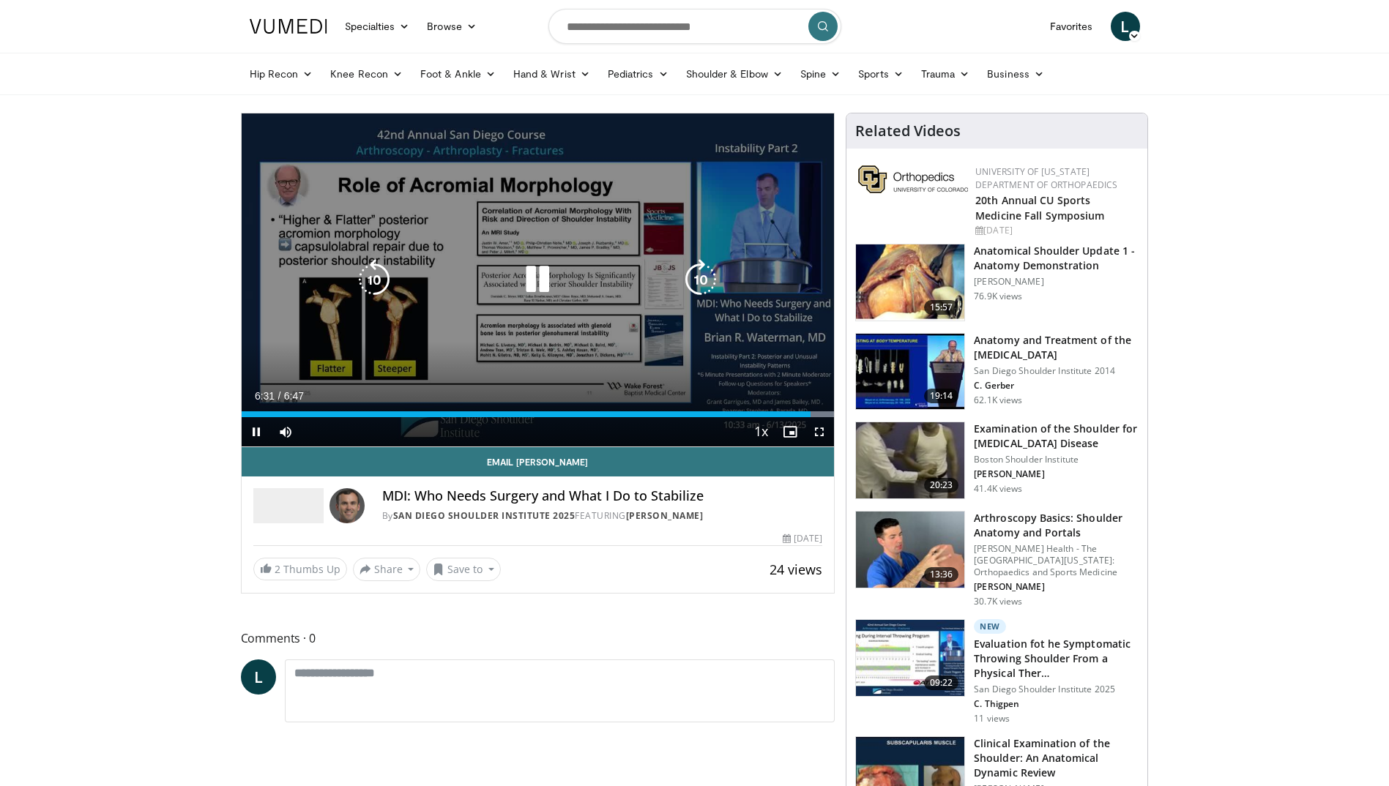
click at [534, 279] on icon "Video Player" at bounding box center [537, 279] width 41 height 41
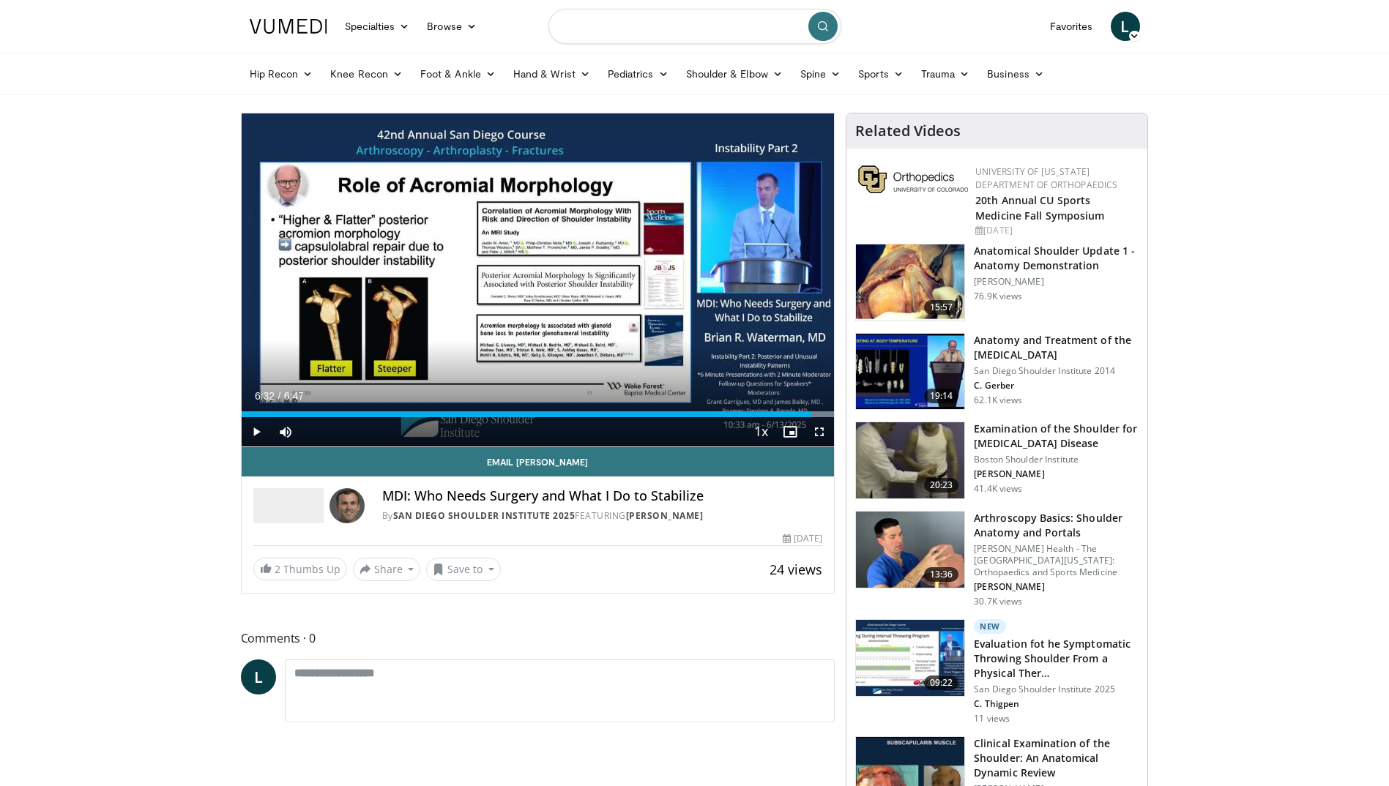
click at [578, 29] on input "Search topics, interventions" at bounding box center [694, 26] width 293 height 35
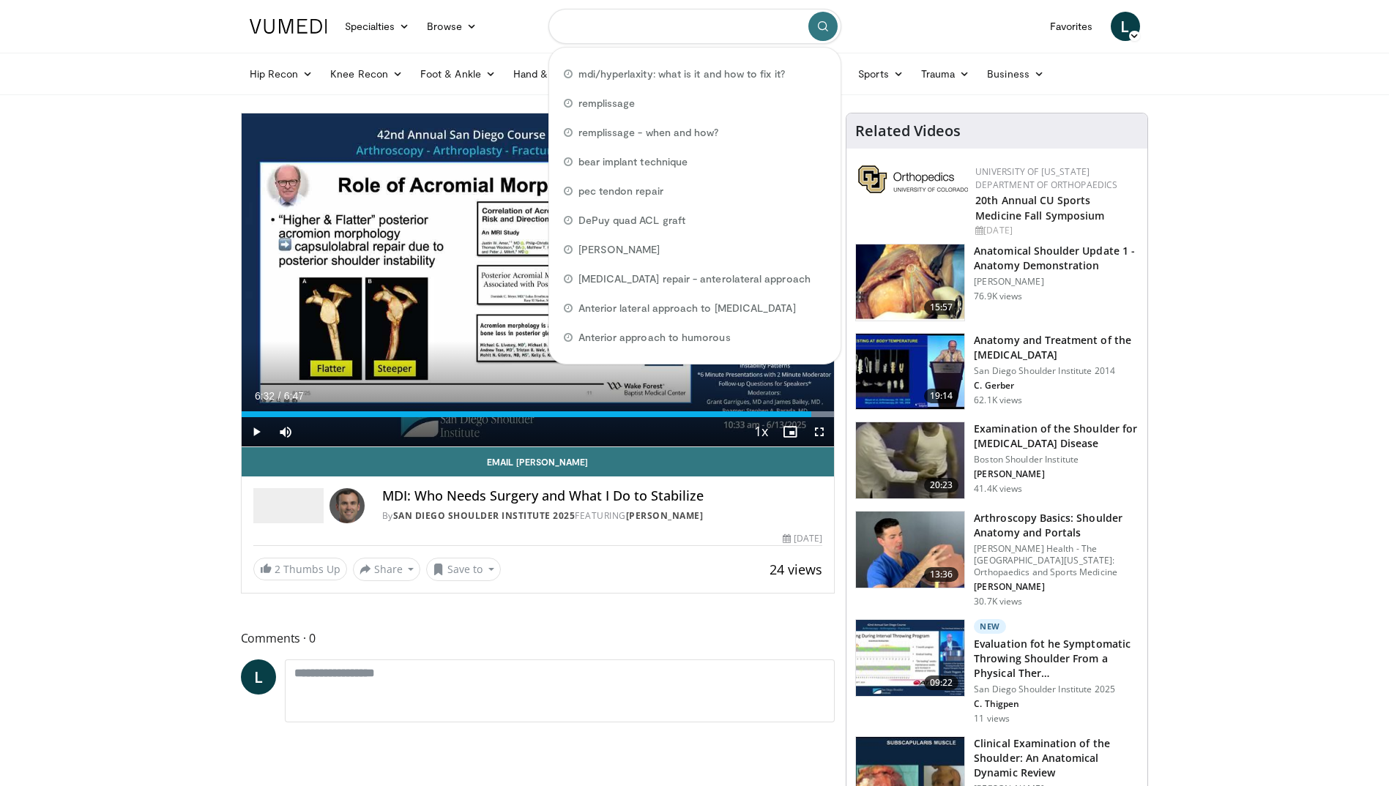
click at [562, 26] on input "Search topics, interventions" at bounding box center [694, 26] width 293 height 35
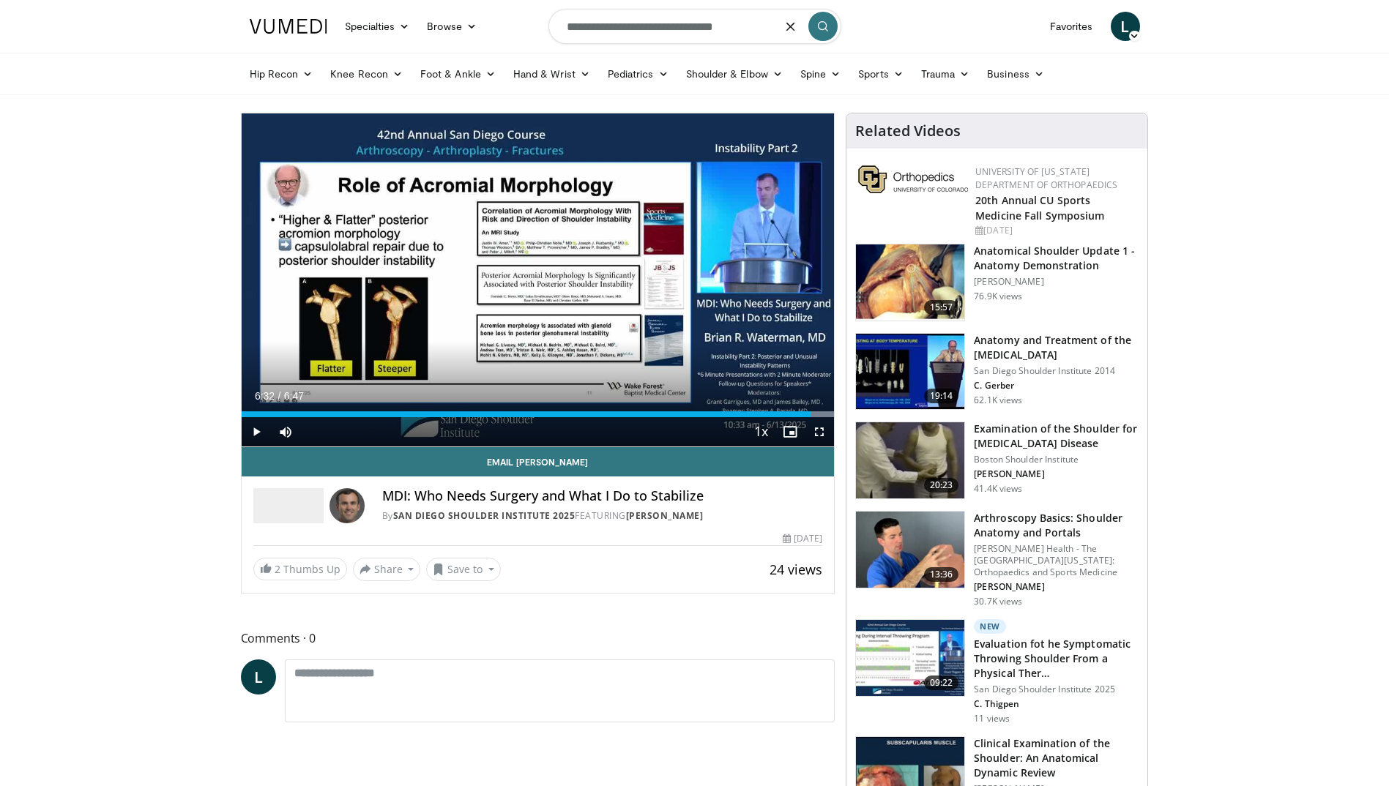
type input "**********"
click at [827, 34] on button "submit" at bounding box center [822, 26] width 29 height 29
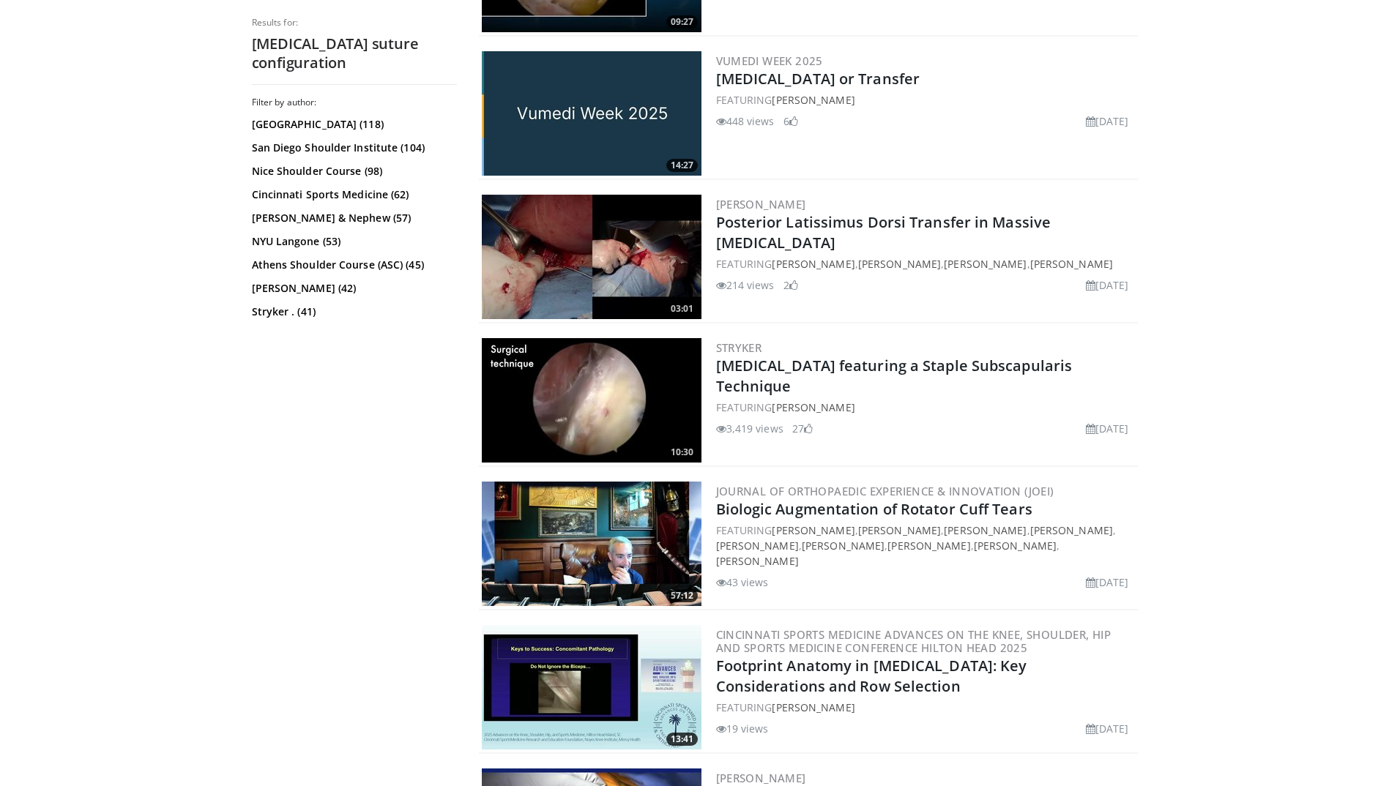
scroll to position [2270, 0]
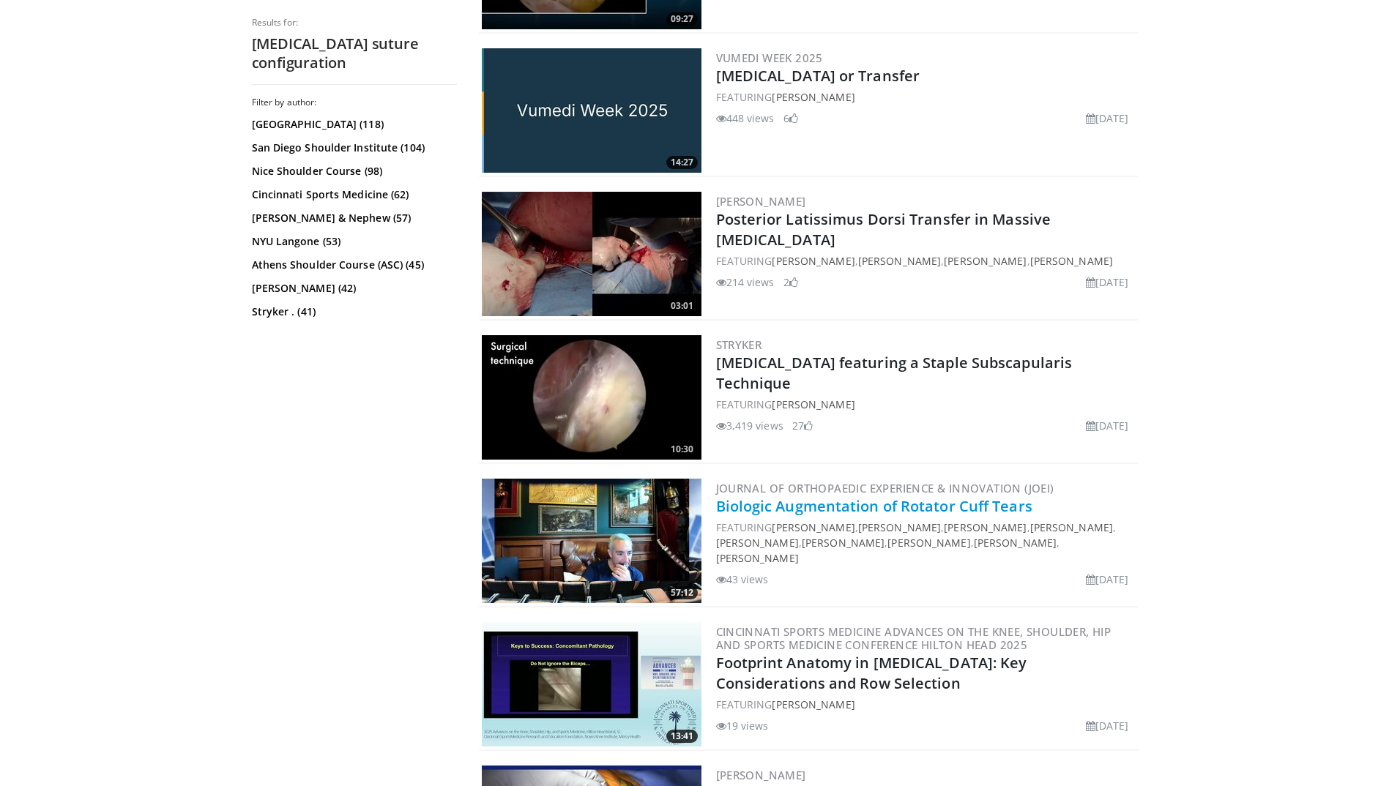
click at [848, 504] on link "Biologic Augmentation of Rotator Cuff Tears" at bounding box center [874, 506] width 316 height 20
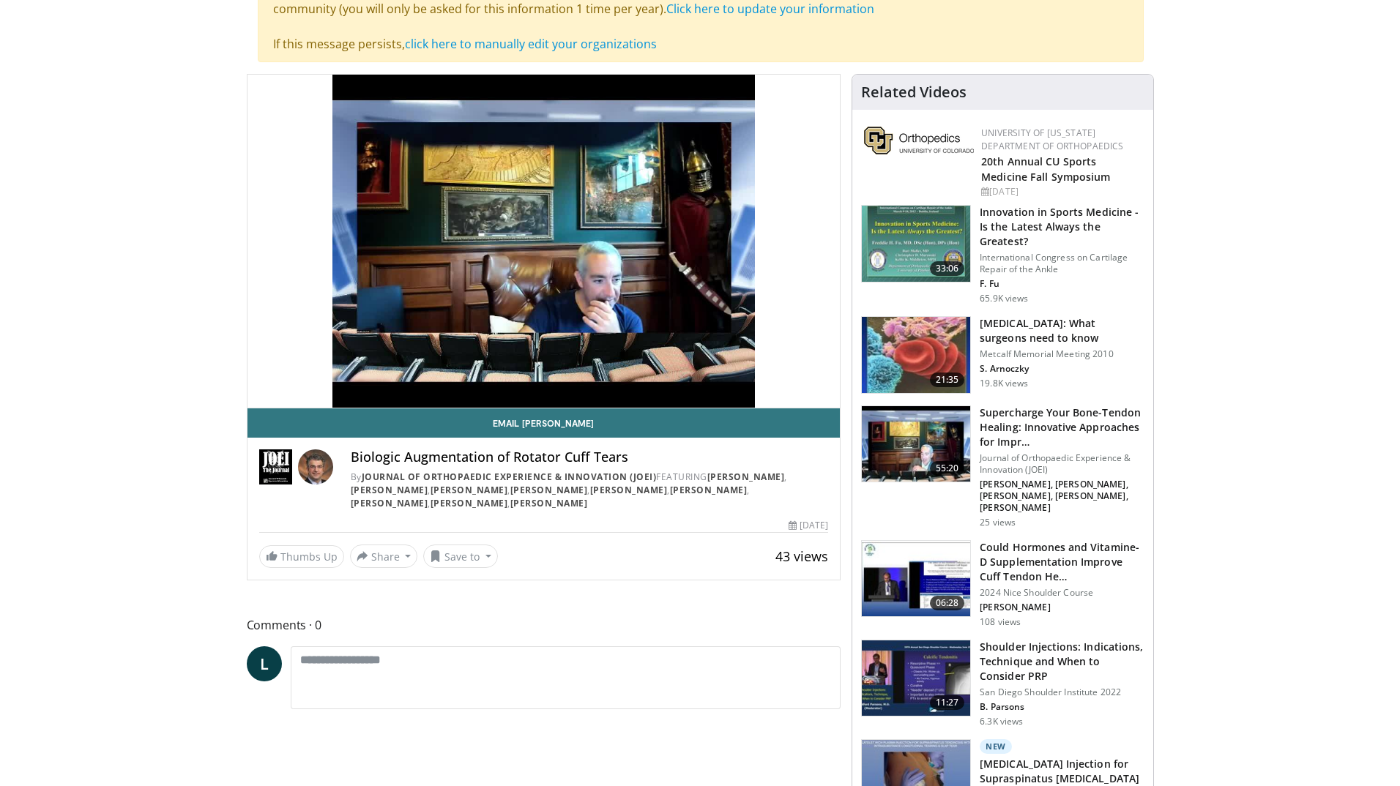
scroll to position [146, 0]
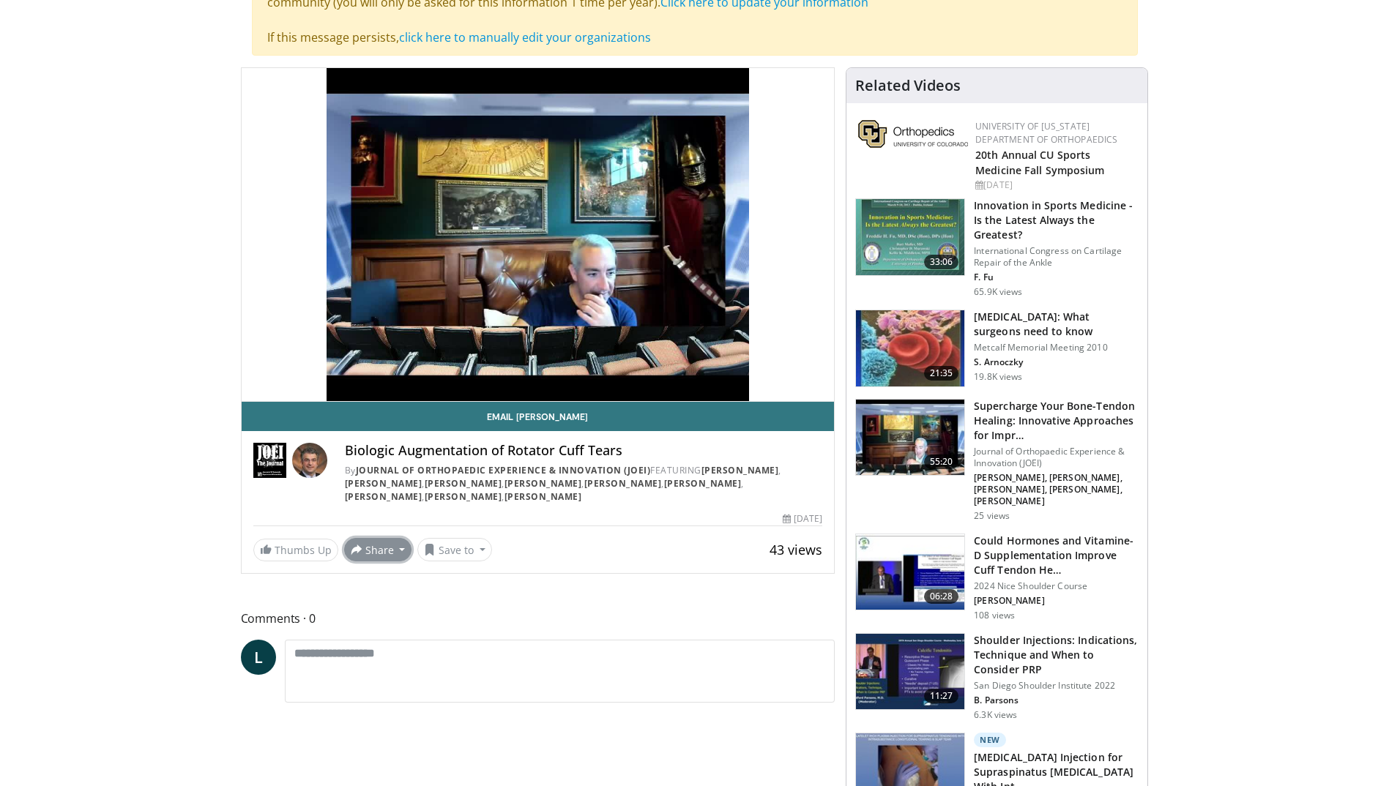
click at [388, 555] on button "Share" at bounding box center [378, 549] width 68 height 23
click at [382, 579] on span "E-mail" at bounding box center [377, 582] width 42 height 16
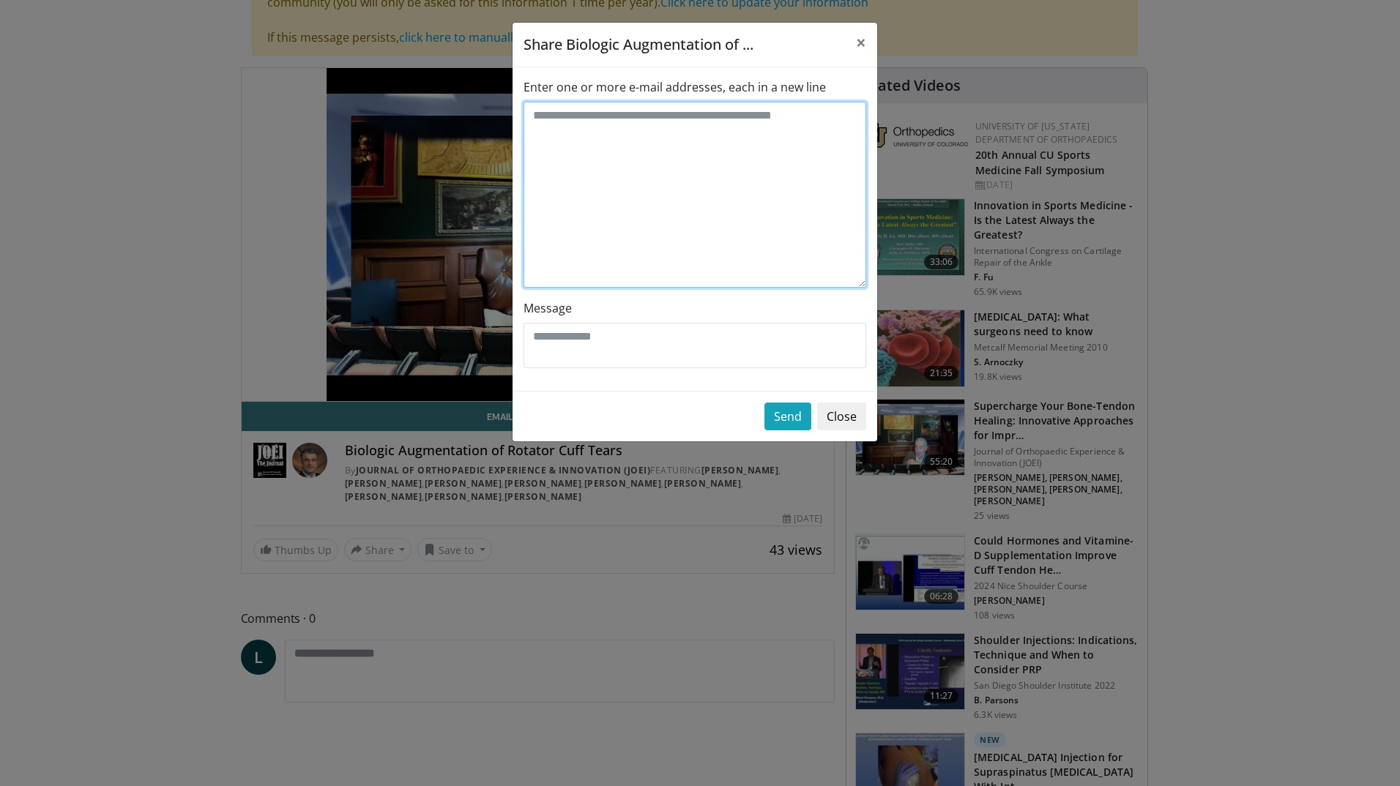
click at [537, 118] on textarea "Enter one or more e-mail addresses, each in a new line" at bounding box center [695, 195] width 343 height 186
type textarea "**********"
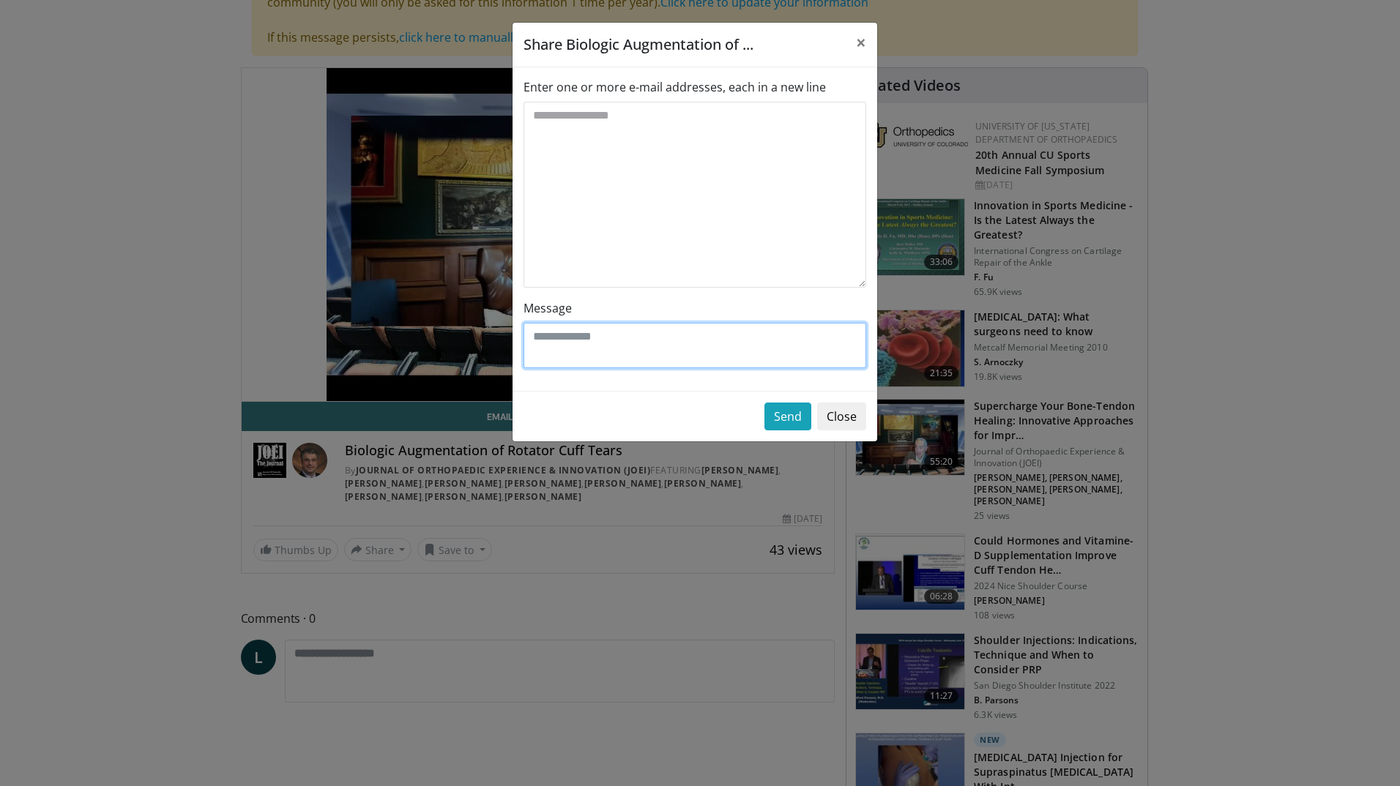
click at [588, 343] on textarea "Message" at bounding box center [695, 345] width 343 height 45
type textarea "*********"
click at [773, 418] on button "Send" at bounding box center [787, 417] width 47 height 28
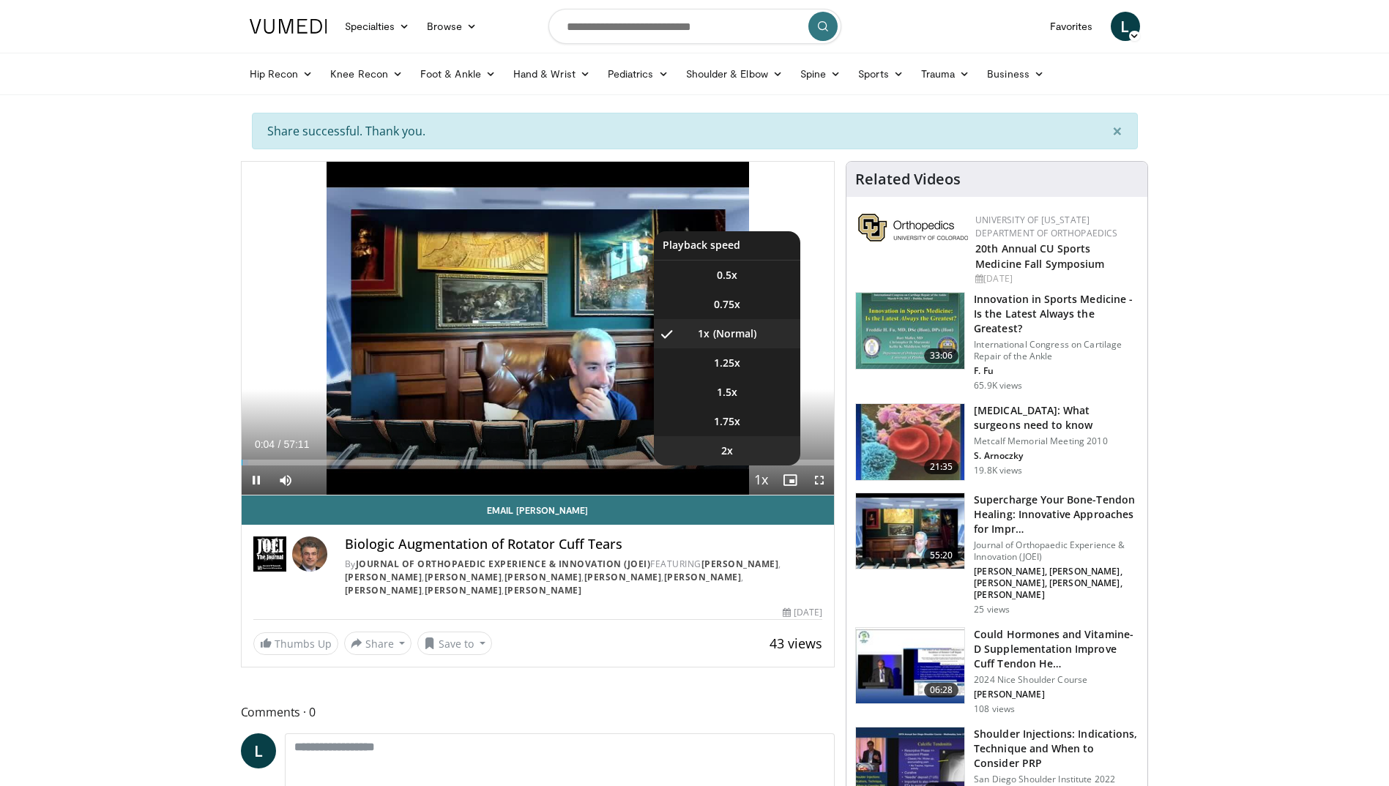
click at [739, 450] on li "2x" at bounding box center [727, 450] width 146 height 29
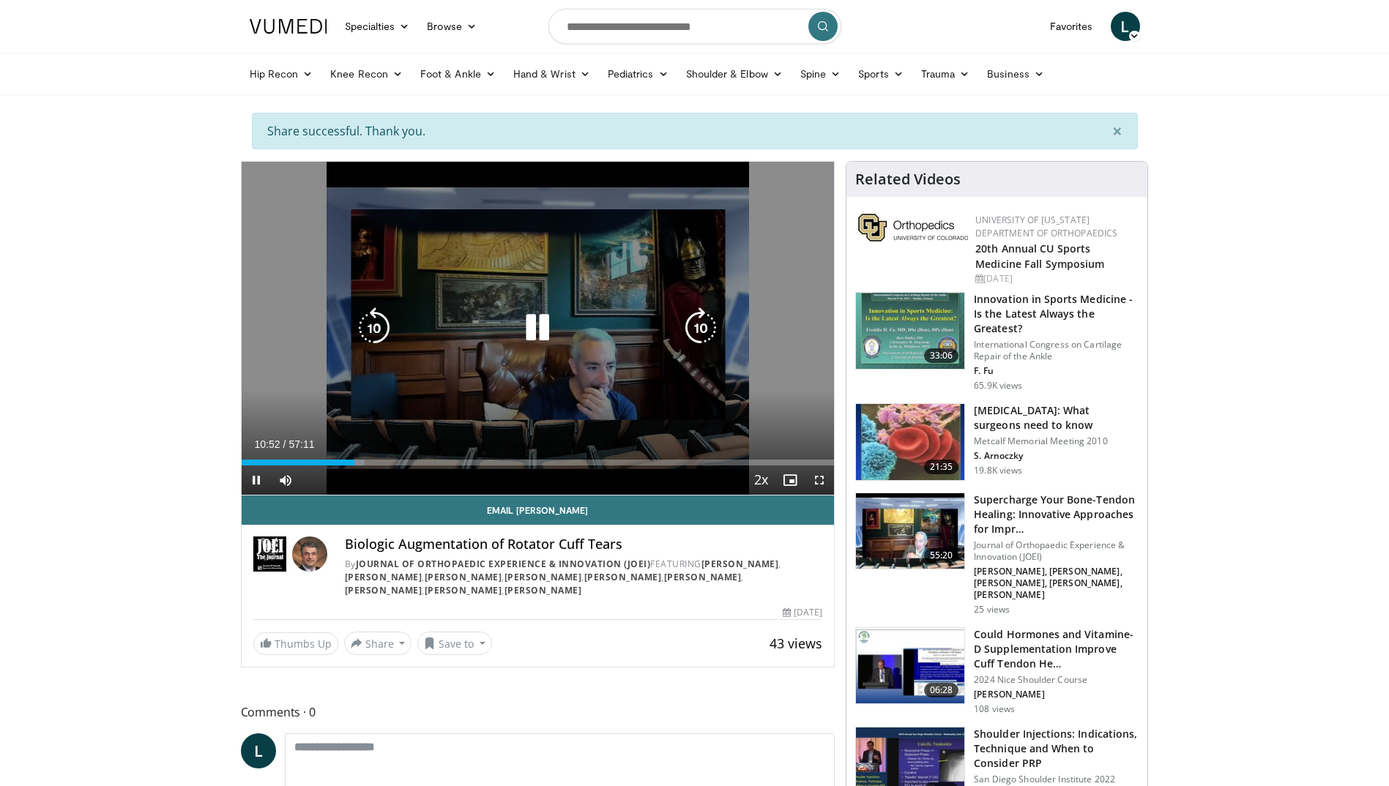
click at [706, 335] on icon "Video Player" at bounding box center [700, 328] width 41 height 41
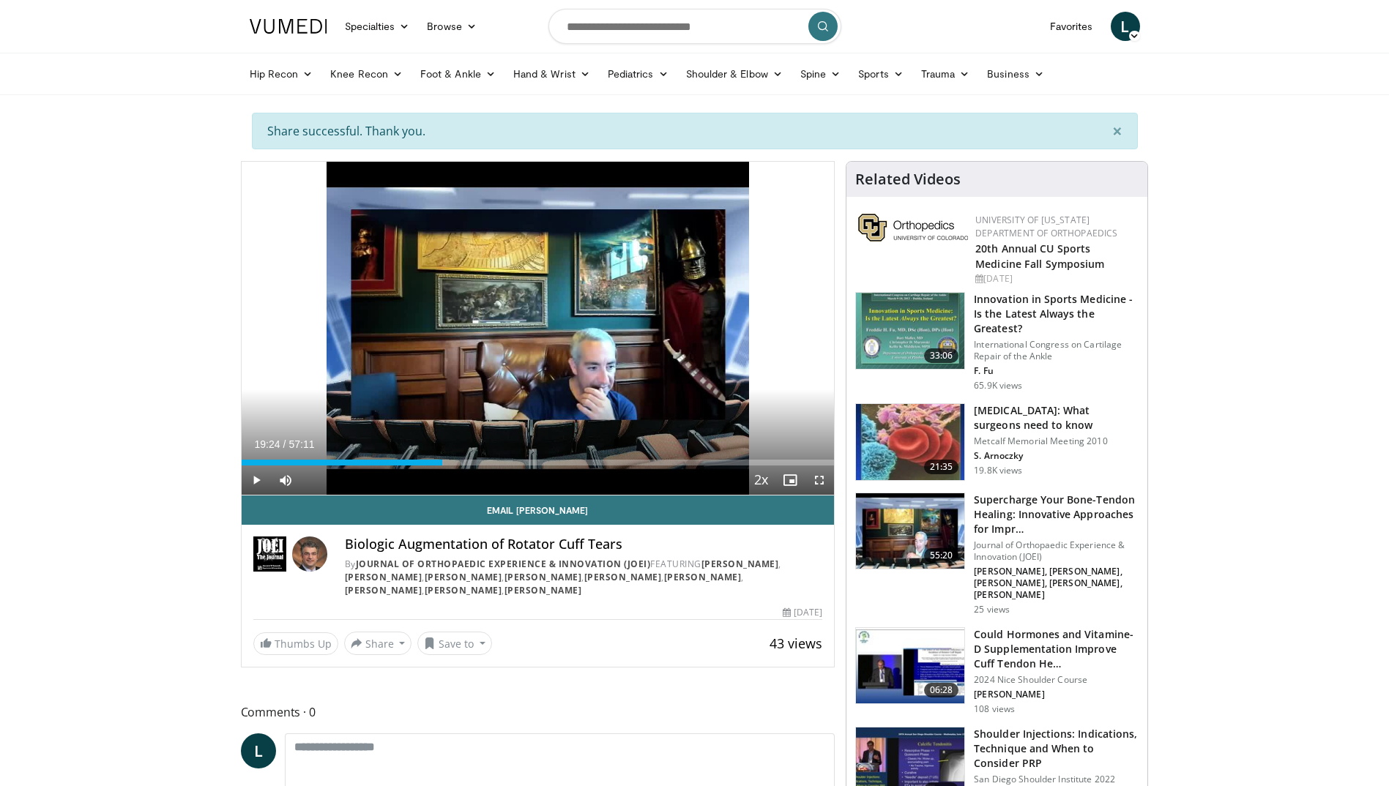
drag, startPoint x: 418, startPoint y: 465, endPoint x: 442, endPoint y: 469, distance: 24.4
click at [442, 469] on div "Current Time 19:24 / Duration 57:11 Play Skip Backward Skip Forward Mute Loaded…" at bounding box center [538, 480] width 593 height 29
click at [462, 465] on div "Progress Bar" at bounding box center [462, 463] width 1 height 6
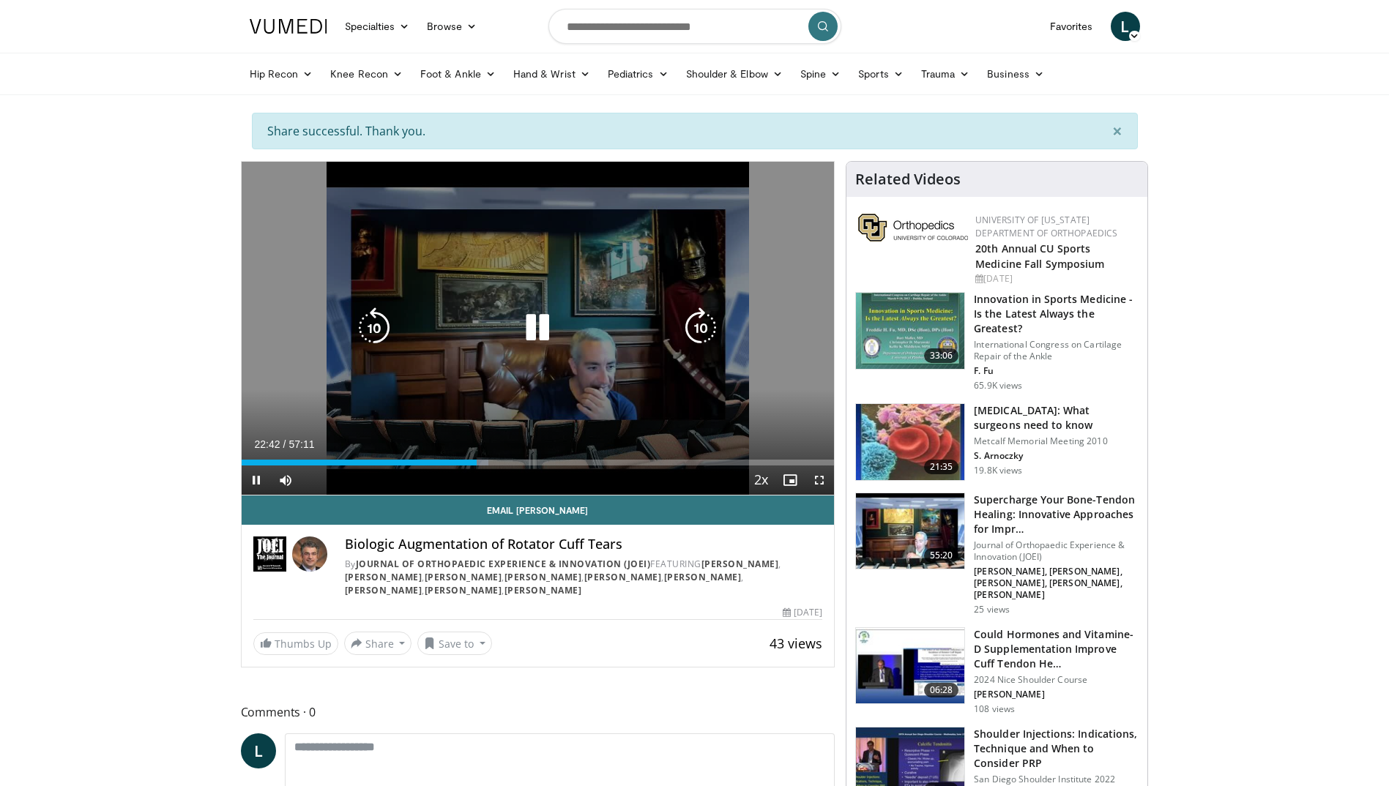
click at [543, 326] on icon "Video Player" at bounding box center [537, 328] width 41 height 41
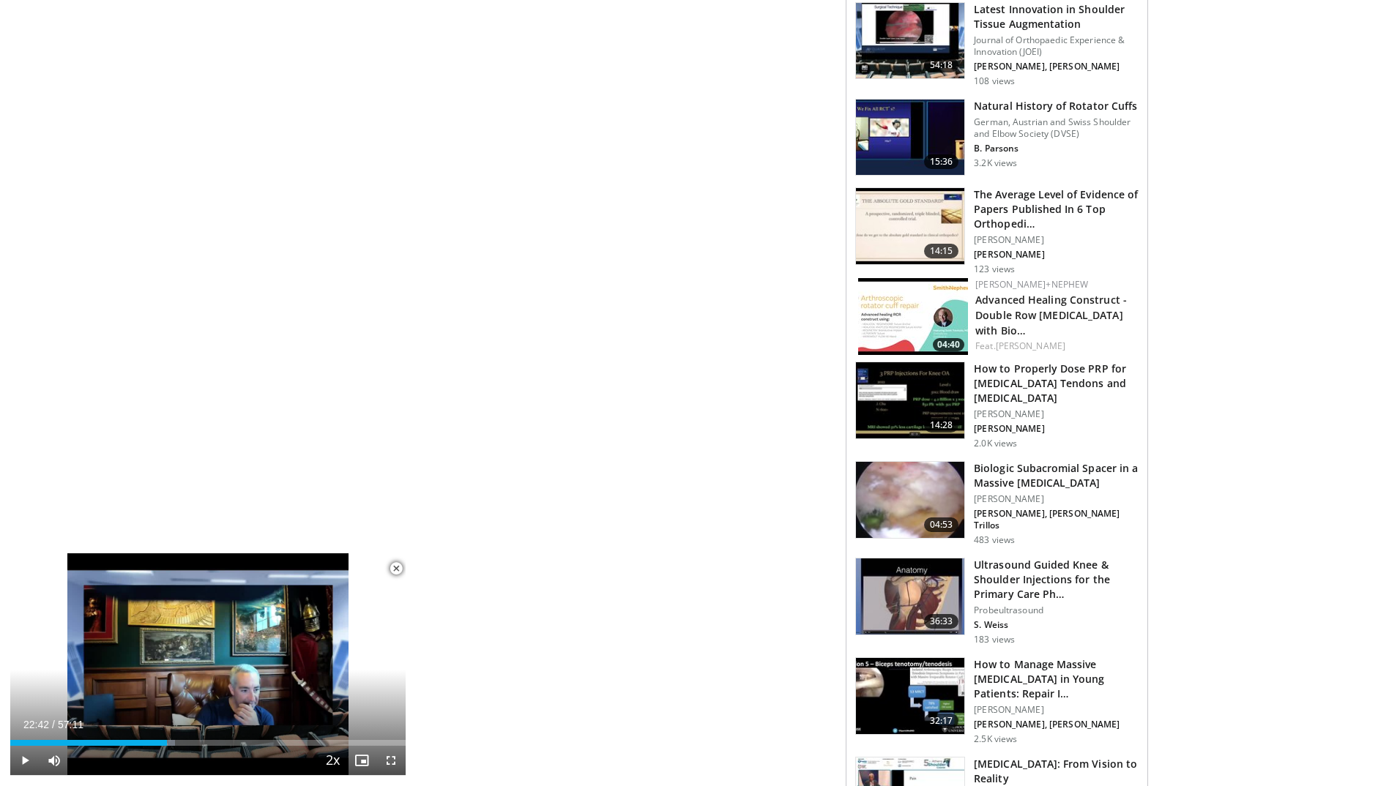
scroll to position [1245, 0]
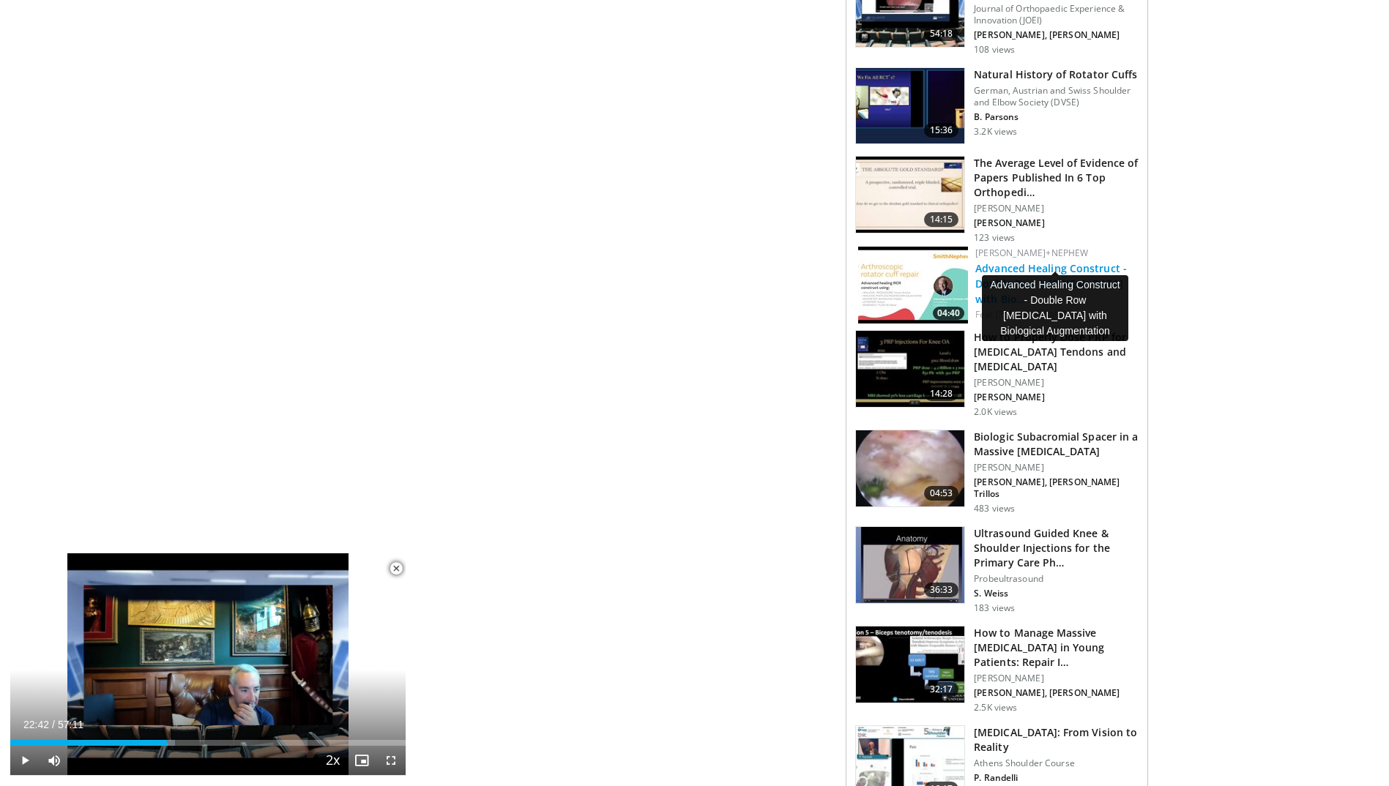
click at [1035, 261] on link "Advanced Healing Construct - Double Row Rotator Cuff Repair with Bio…" at bounding box center [1051, 283] width 152 height 45
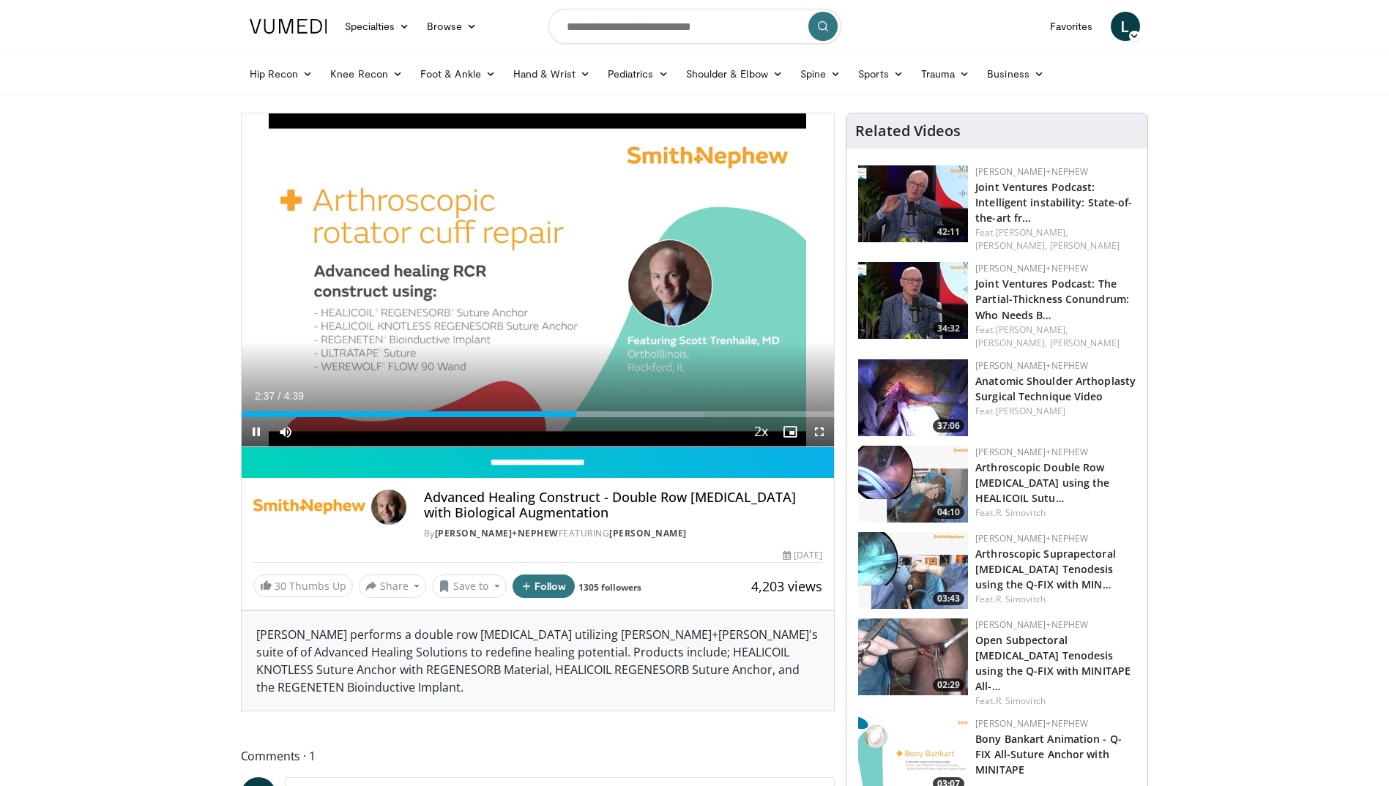
drag, startPoint x: 462, startPoint y: 420, endPoint x: 753, endPoint y: 345, distance: 300.3
click at [753, 345] on div "10 seconds Tap to unmute" at bounding box center [538, 279] width 593 height 333
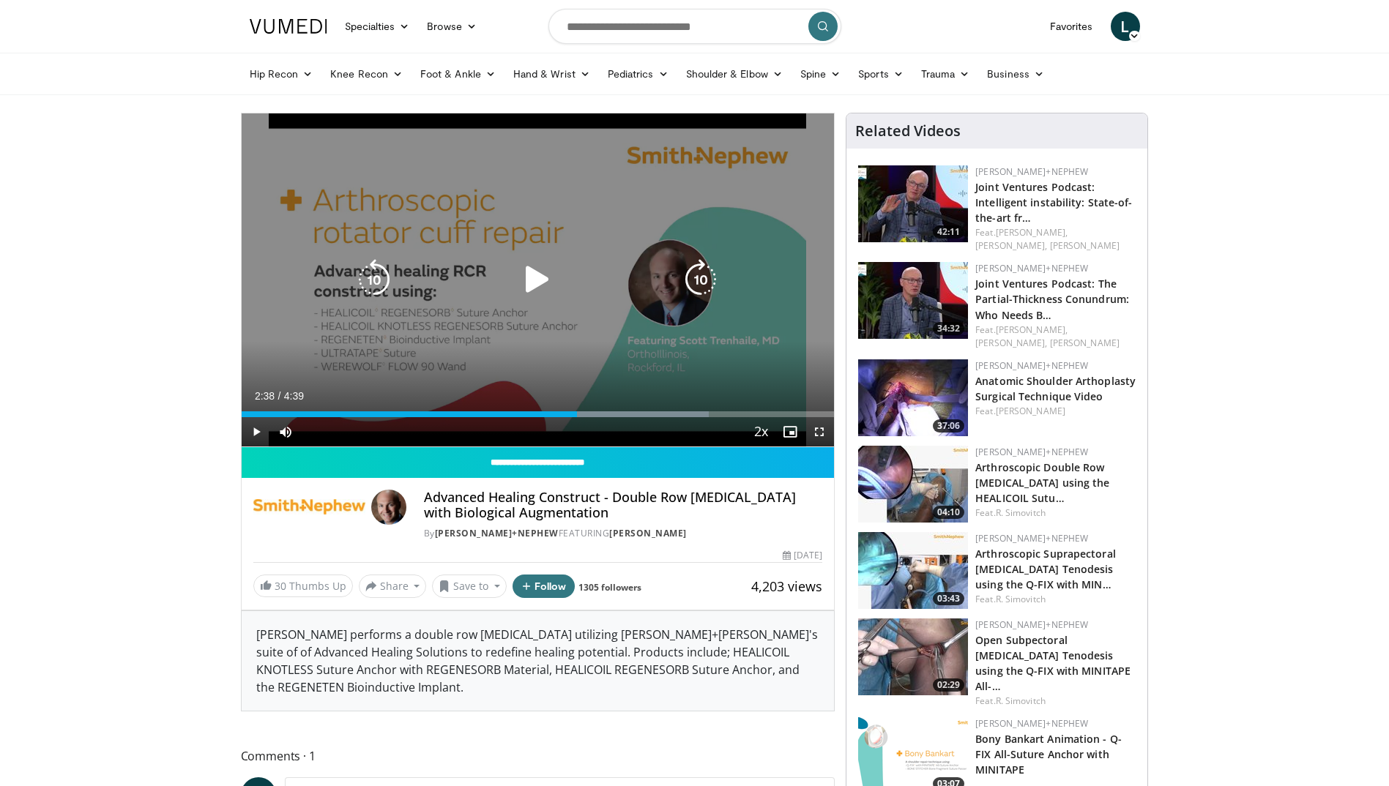
click at [529, 278] on icon "Video Player" at bounding box center [537, 279] width 41 height 41
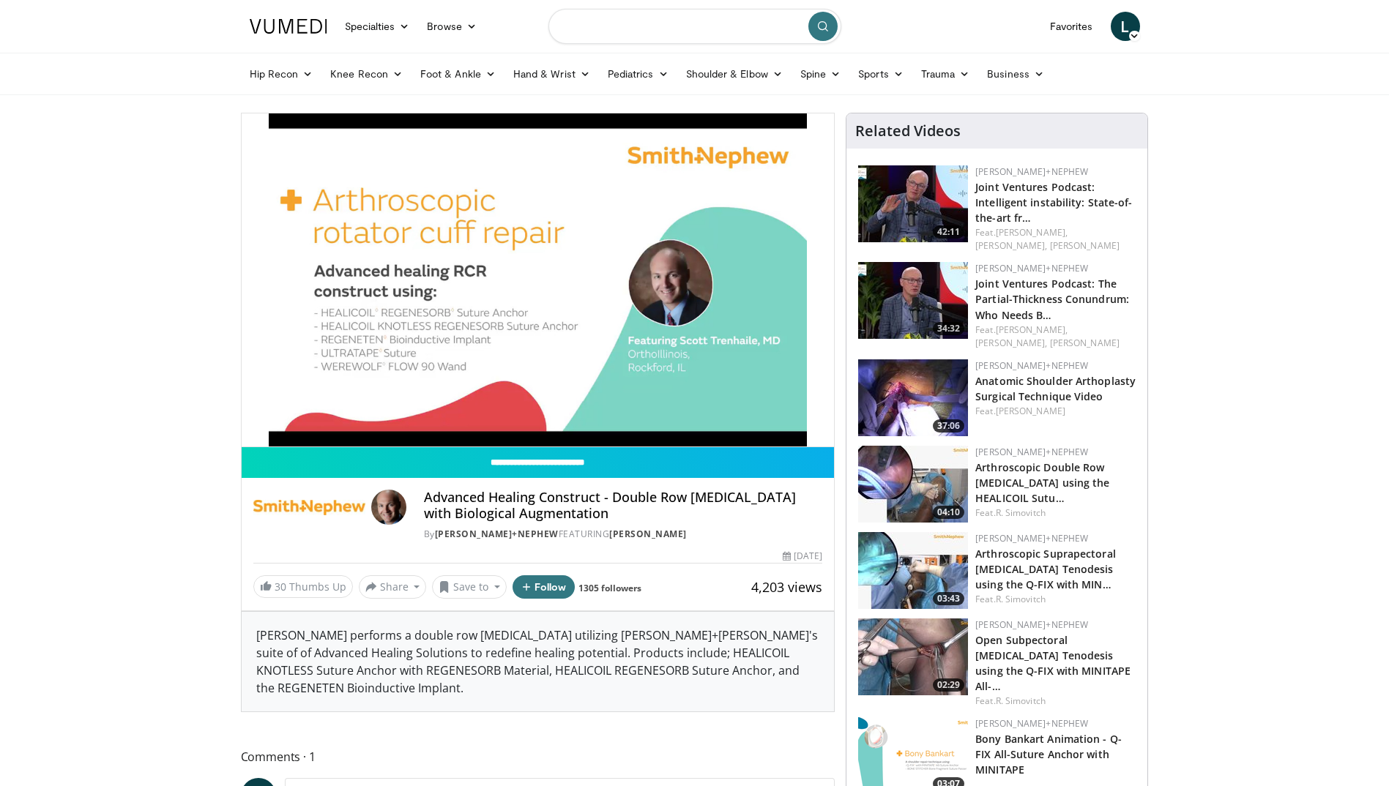
click at [584, 31] on input "Search topics, interventions" at bounding box center [694, 26] width 293 height 35
type input "**********"
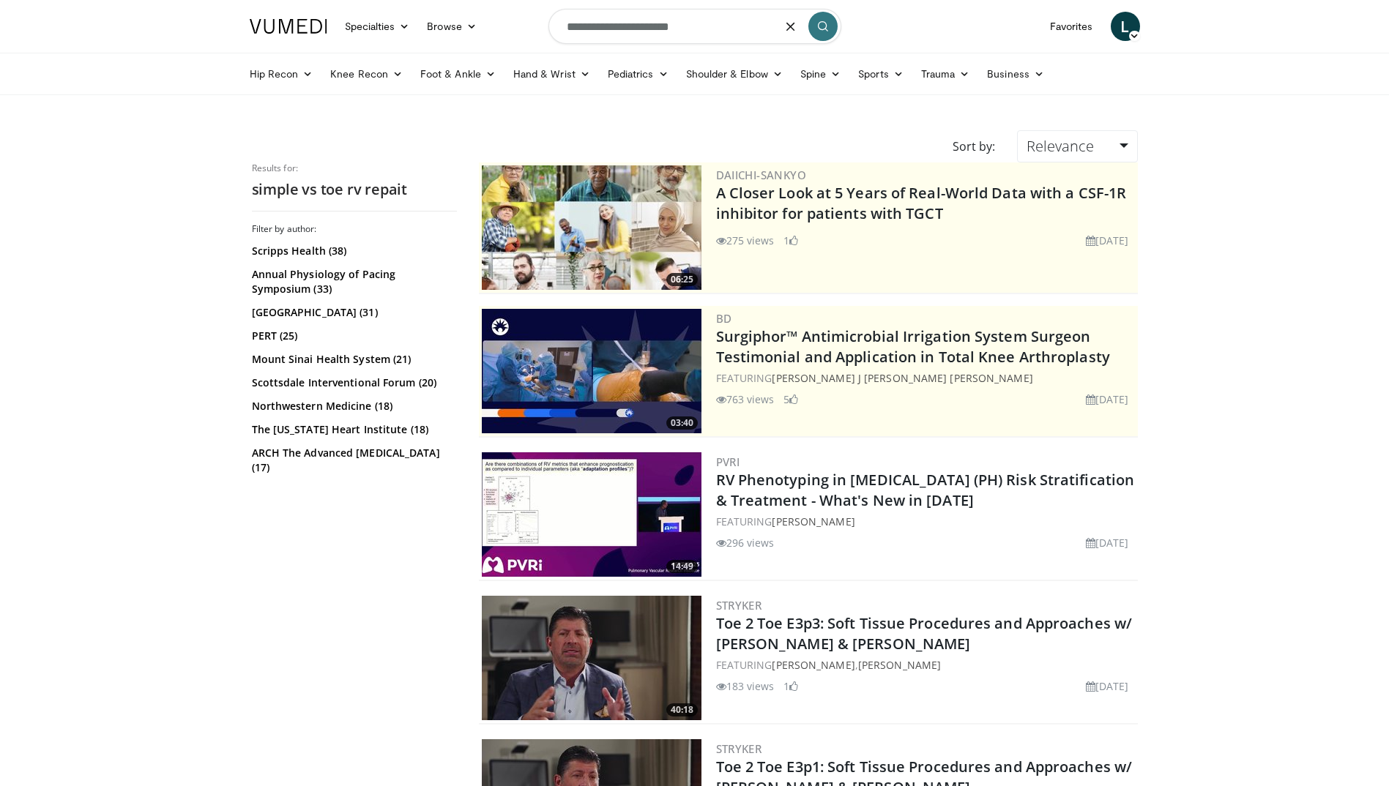
drag, startPoint x: 679, startPoint y: 28, endPoint x: 622, endPoint y: 29, distance: 57.9
click at [622, 29] on input "**********" at bounding box center [694, 26] width 293 height 35
type input "**********"
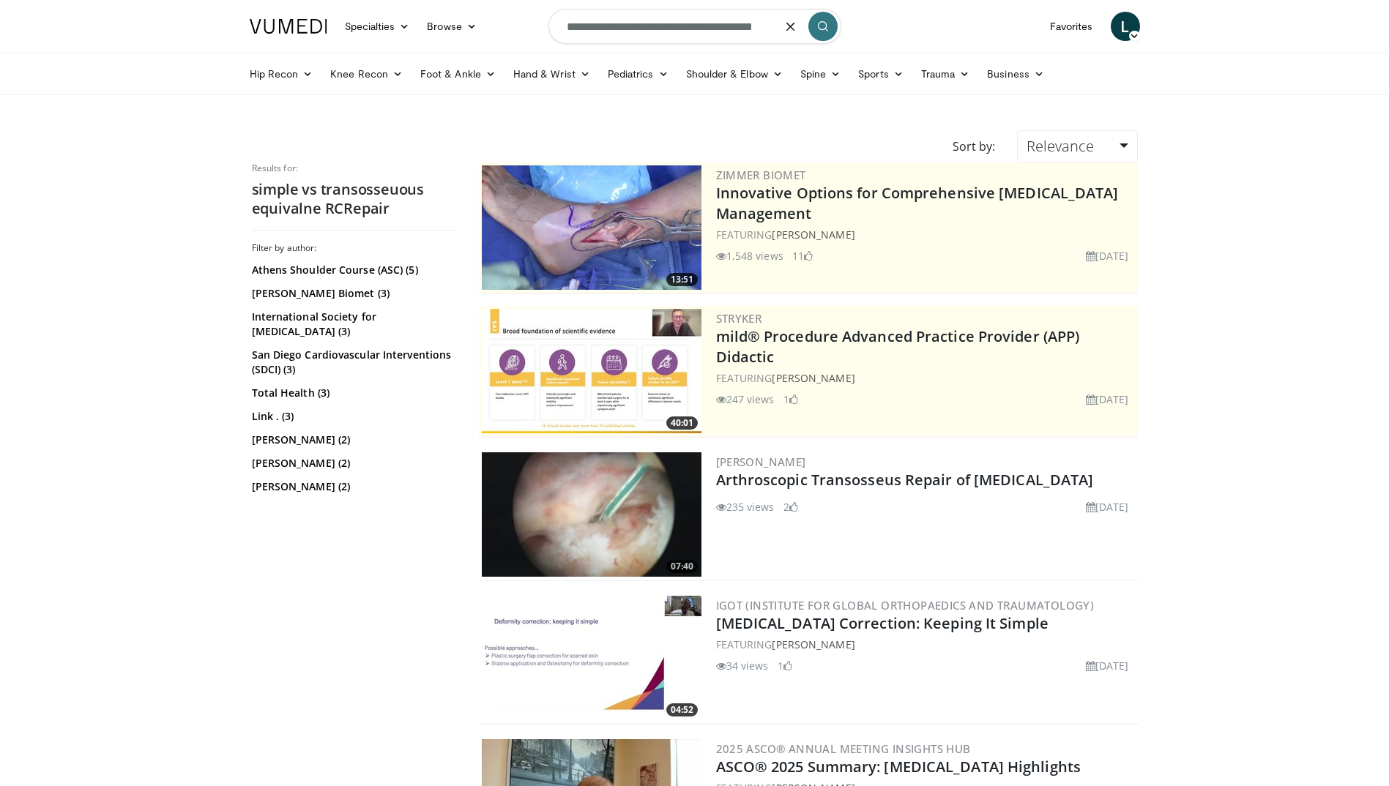
drag, startPoint x: 802, startPoint y: 22, endPoint x: 555, endPoint y: 23, distance: 246.7
click at [555, 23] on input "**********" at bounding box center [694, 26] width 293 height 35
